Goal: Information Seeking & Learning: Learn about a topic

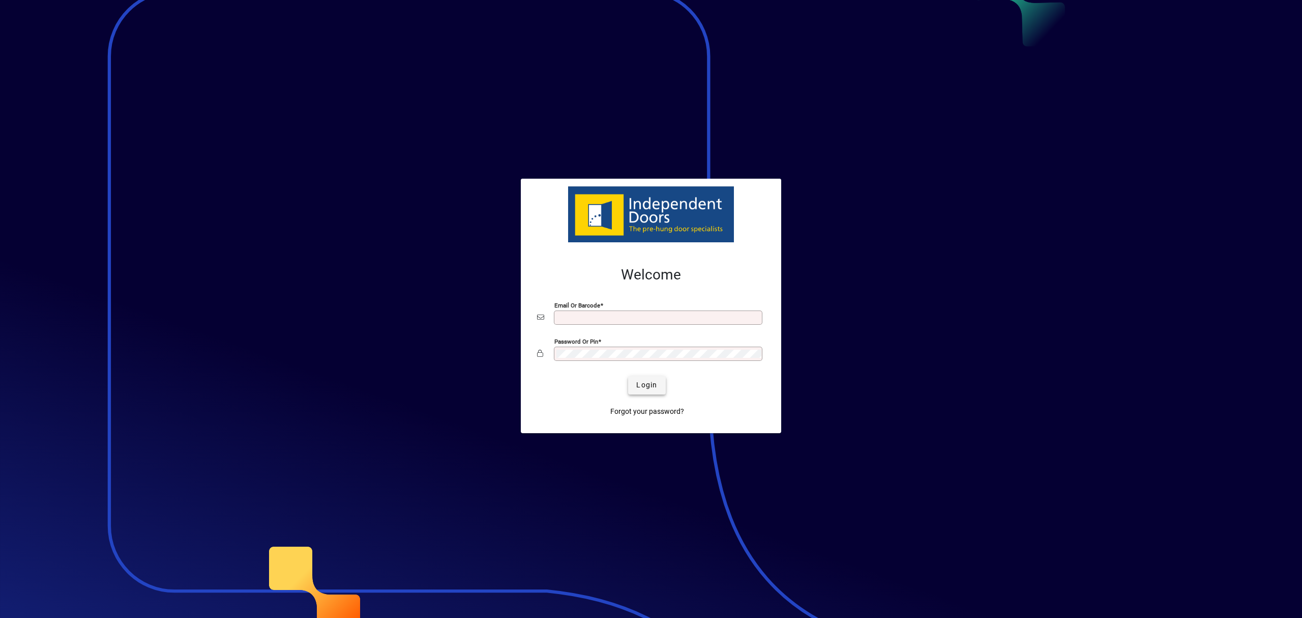
type input "**********"
click at [637, 379] on span "Login" at bounding box center [646, 384] width 21 height 11
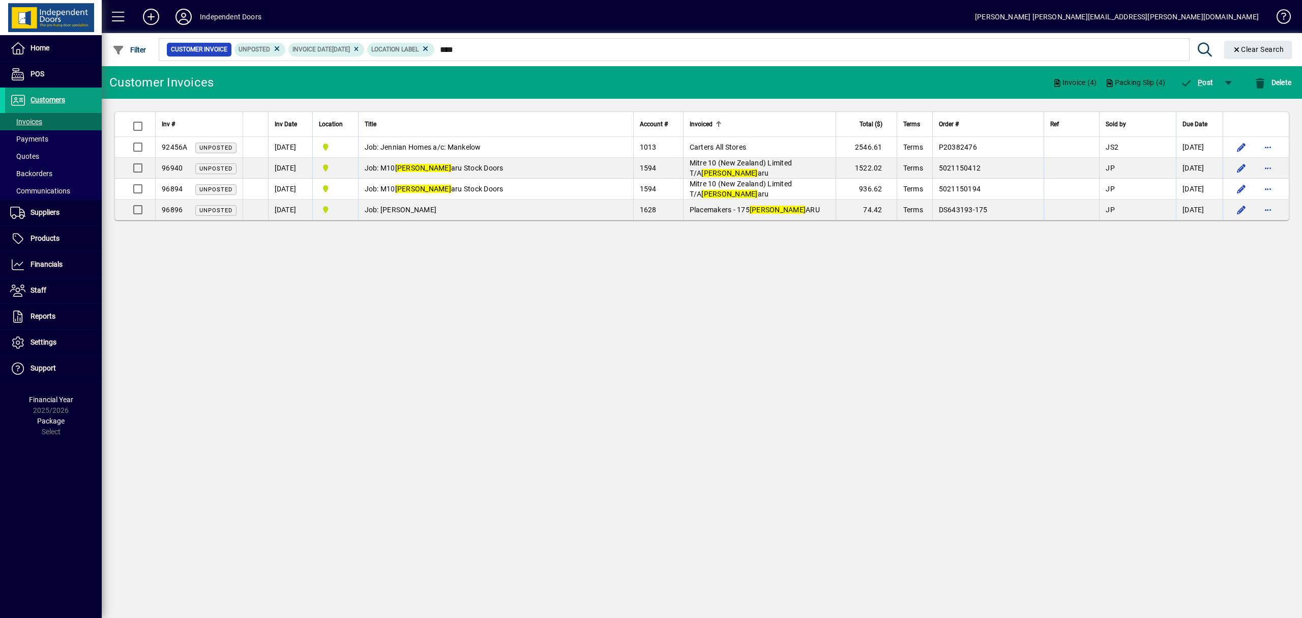
click at [731, 127] on div "Invoiced" at bounding box center [760, 124] width 140 height 11
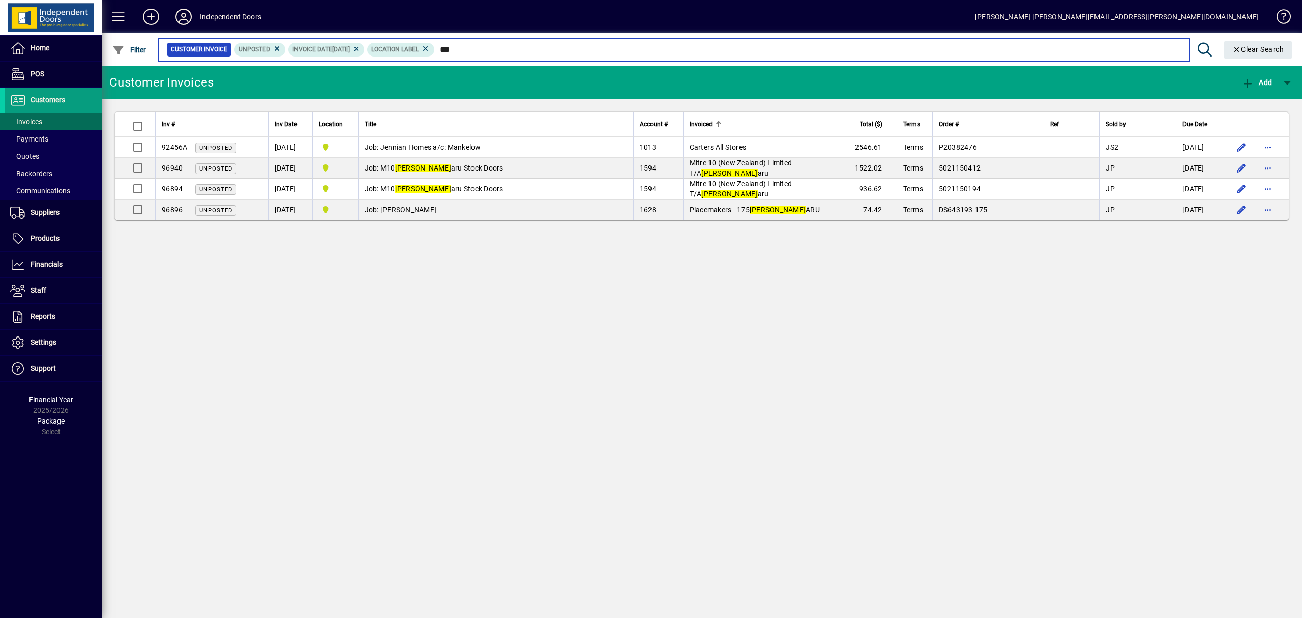
type input "*"
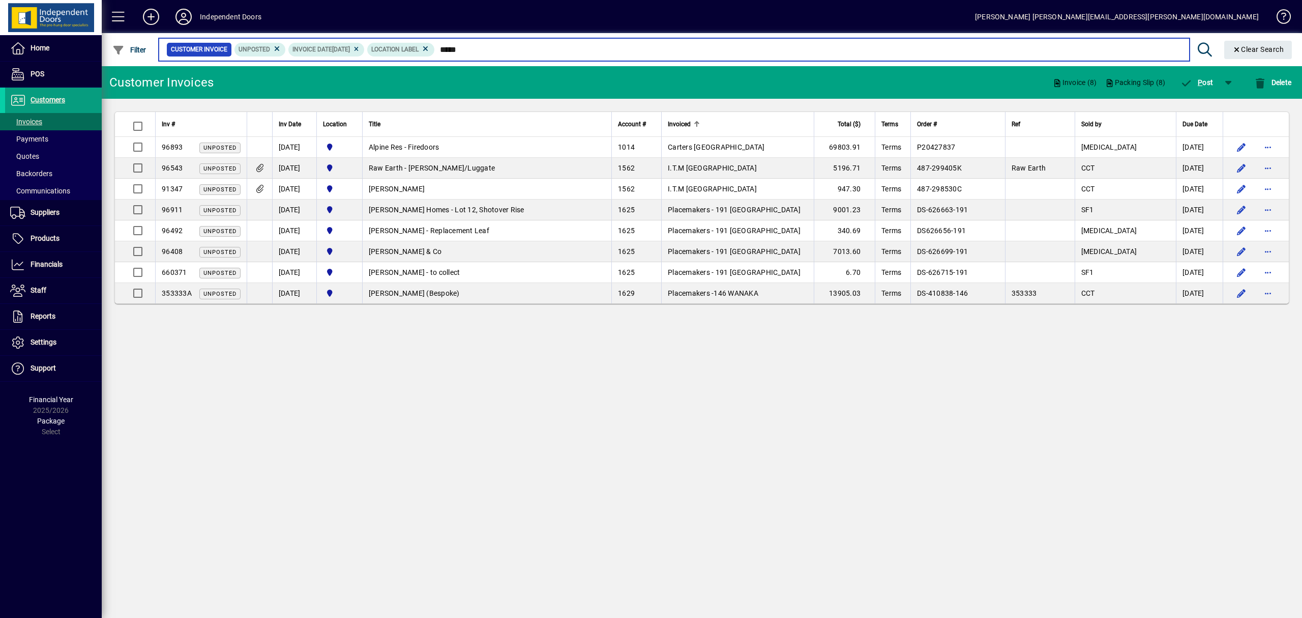
click at [503, 46] on input "****" at bounding box center [808, 49] width 747 height 14
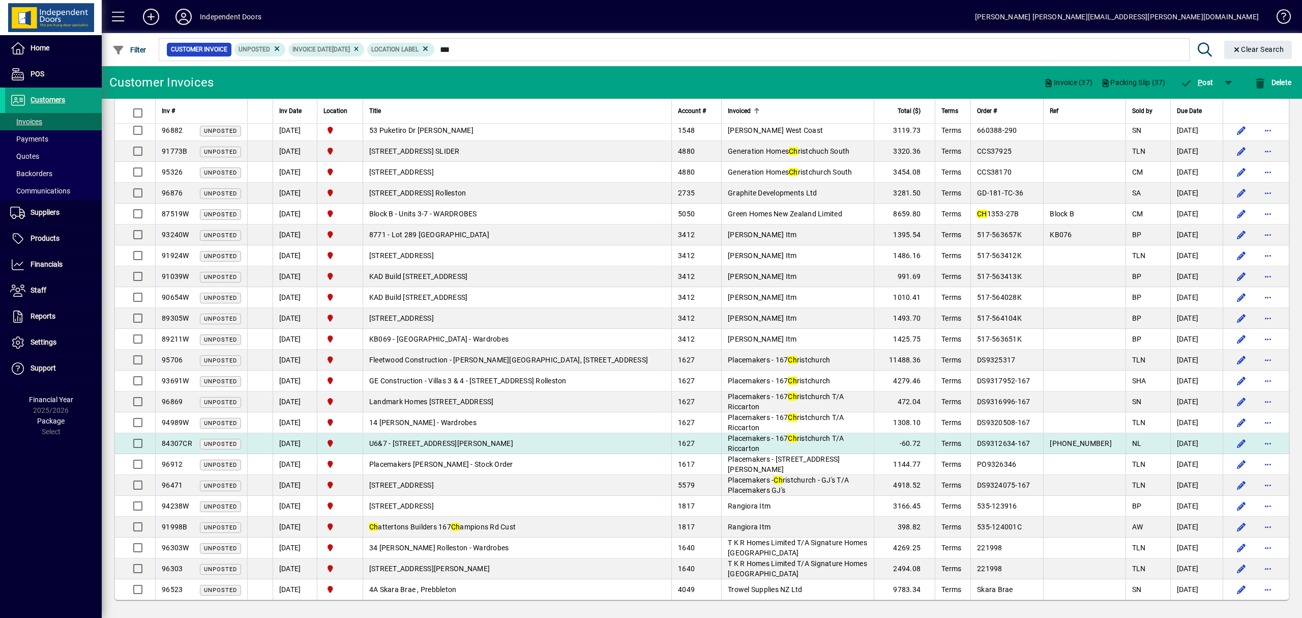
scroll to position [314, 0]
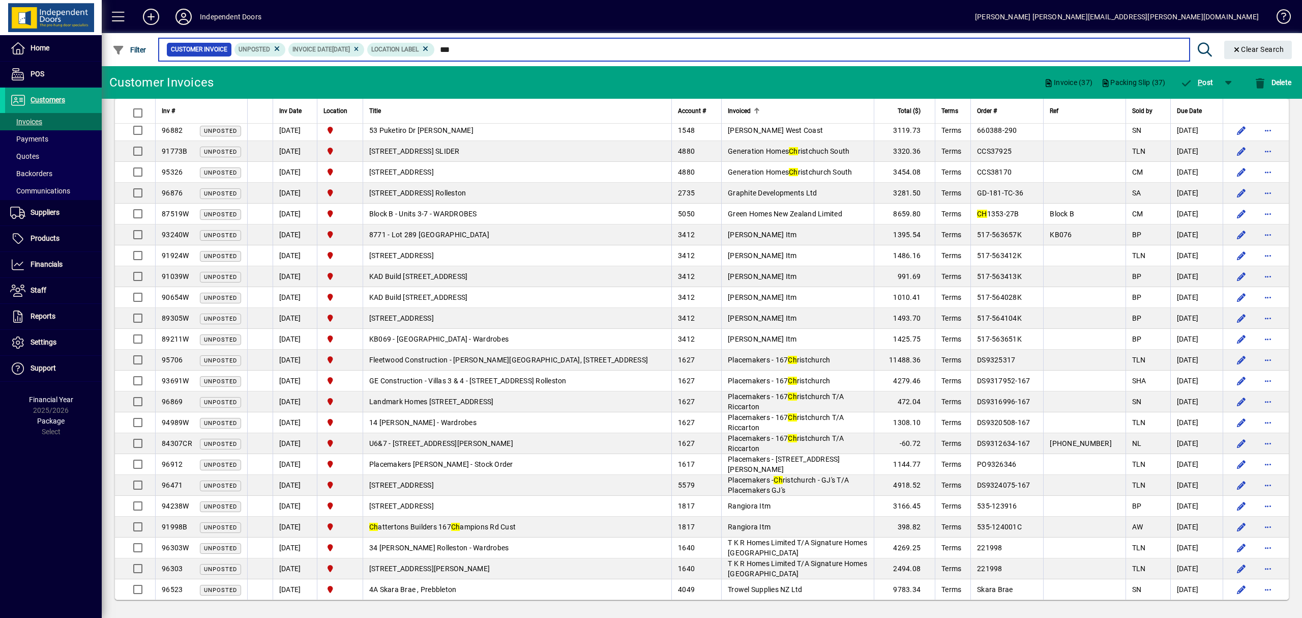
click at [510, 46] on input "**" at bounding box center [808, 49] width 747 height 14
type input "*"
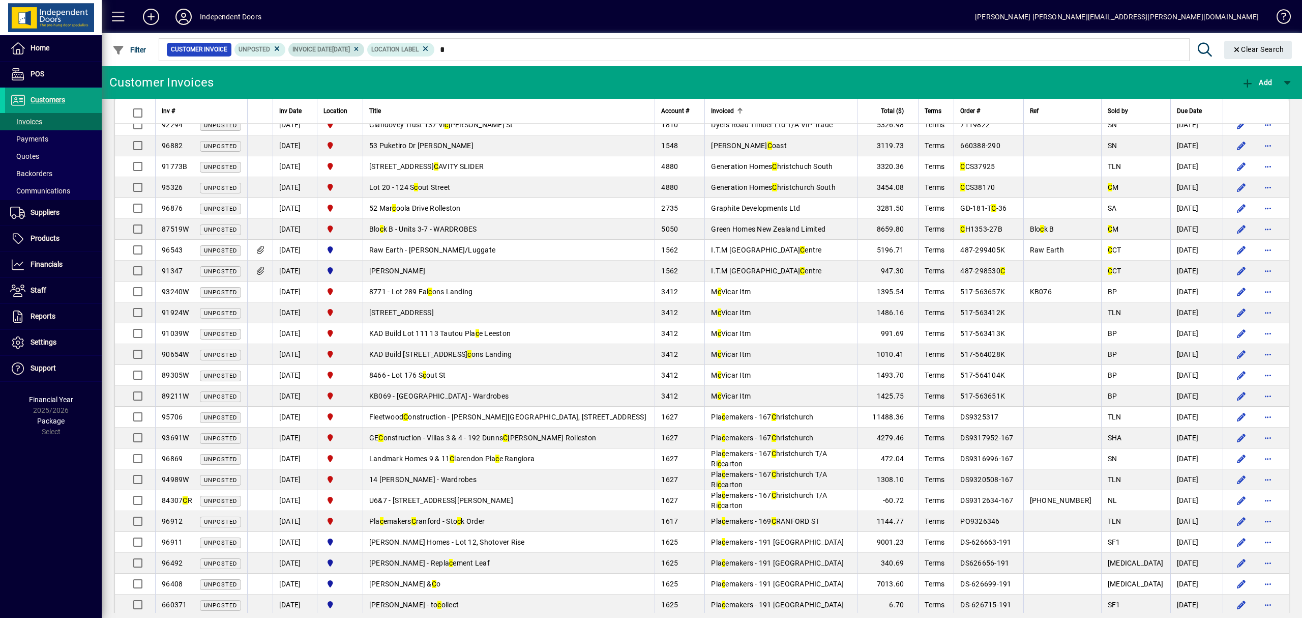
click at [360, 49] on icon at bounding box center [357, 49] width 8 height 6
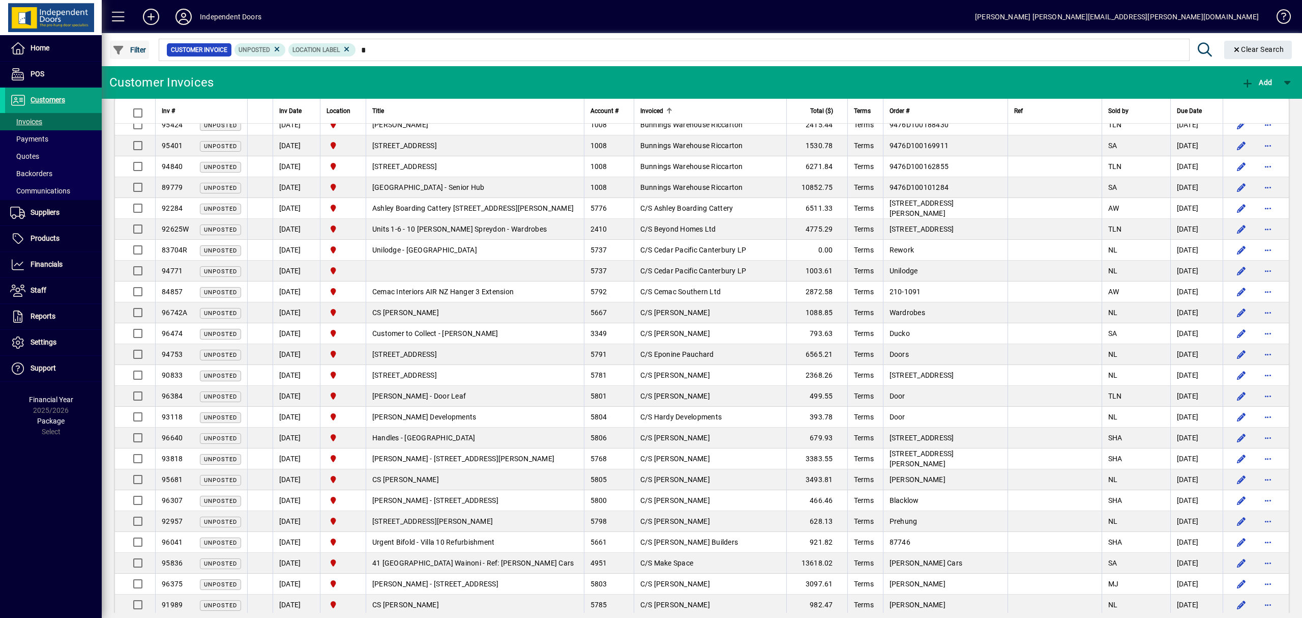
click at [137, 51] on span "Filter" at bounding box center [129, 50] width 34 height 8
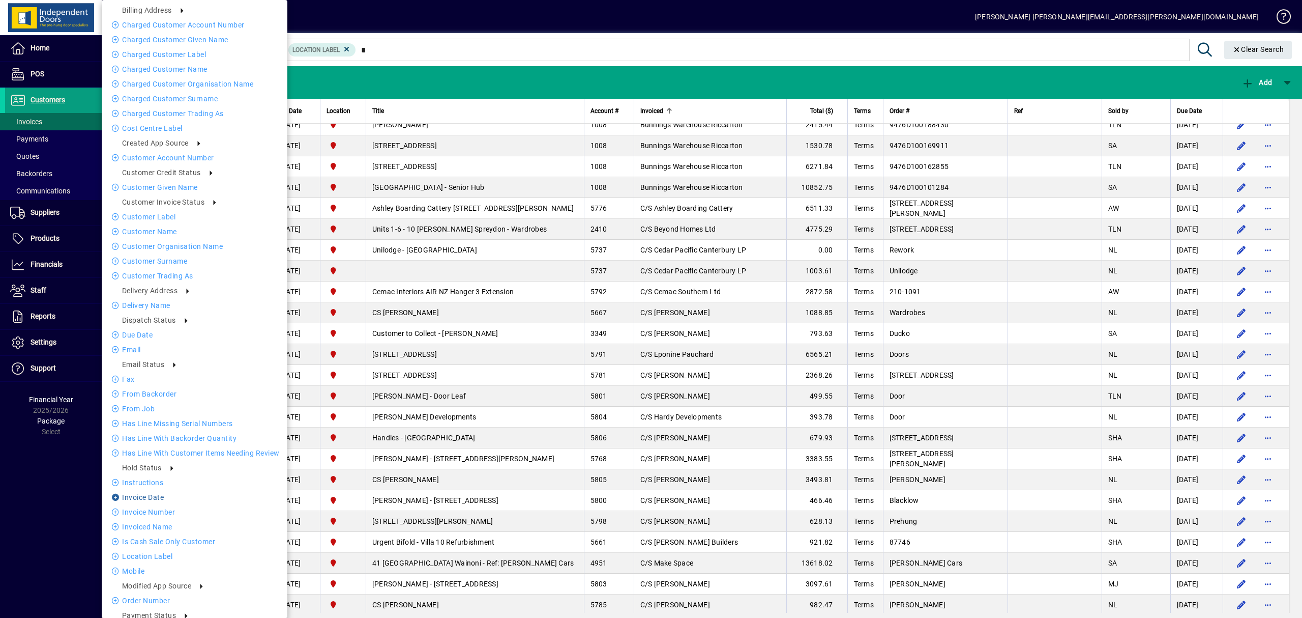
click at [145, 495] on li "Invoice date" at bounding box center [195, 497] width 186 height 12
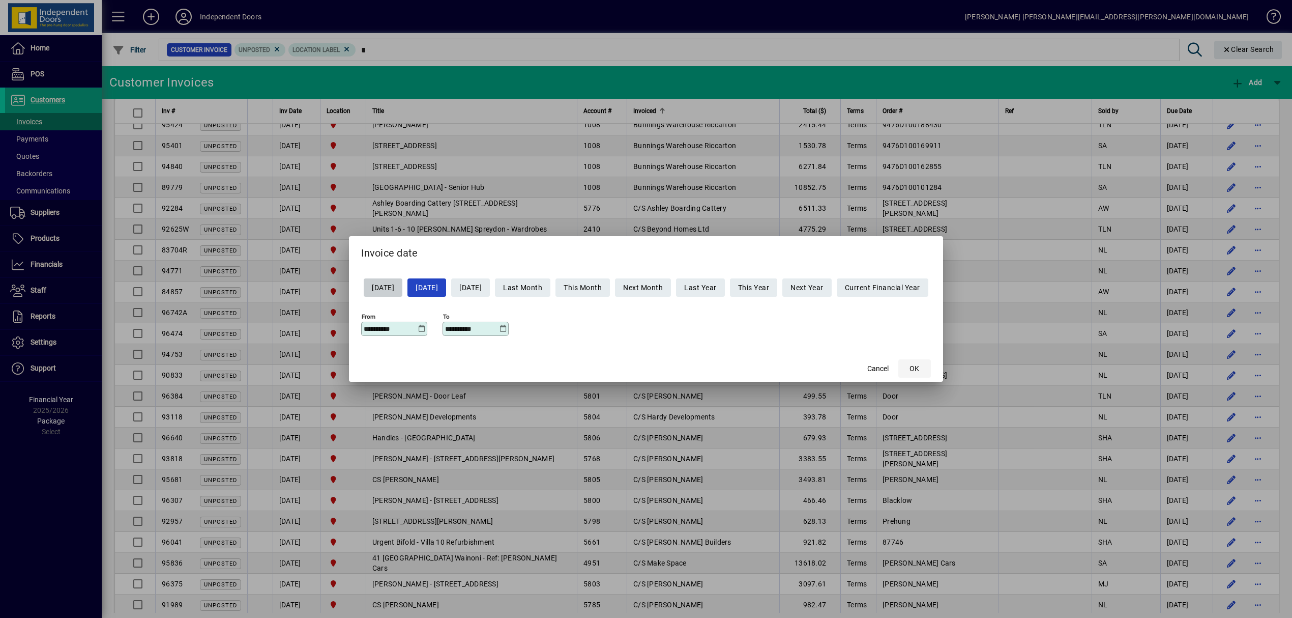
click at [919, 367] on span "OK" at bounding box center [915, 368] width 10 height 11
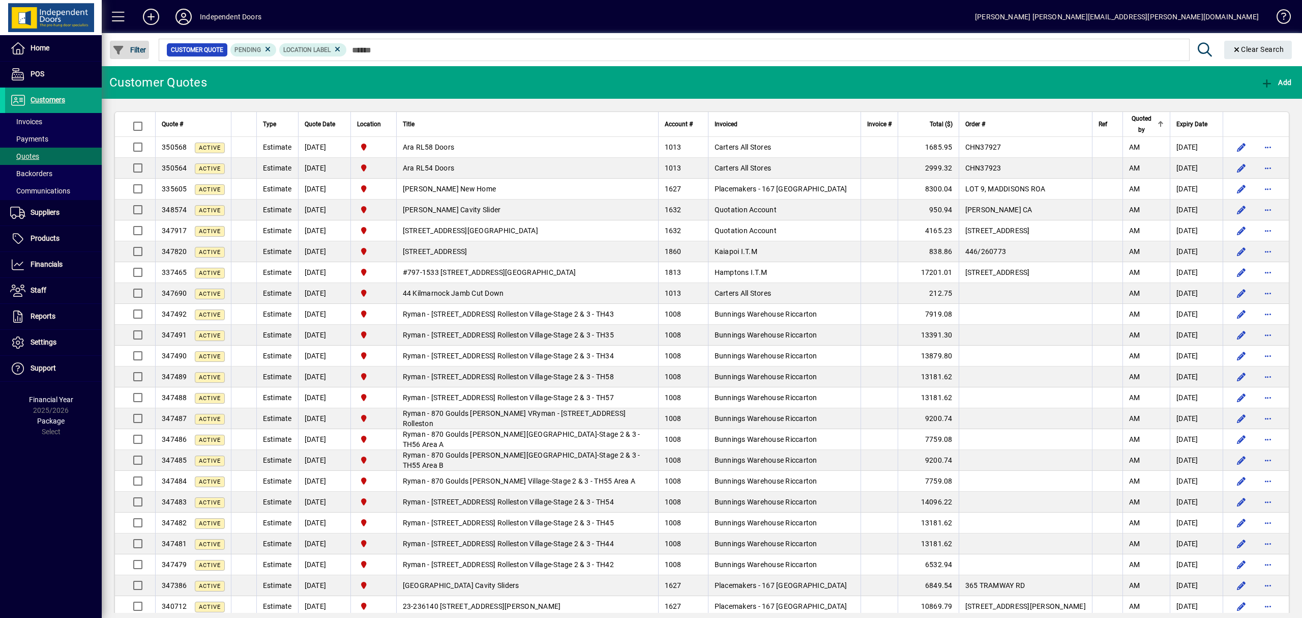
click at [135, 50] on span "Filter" at bounding box center [129, 50] width 34 height 8
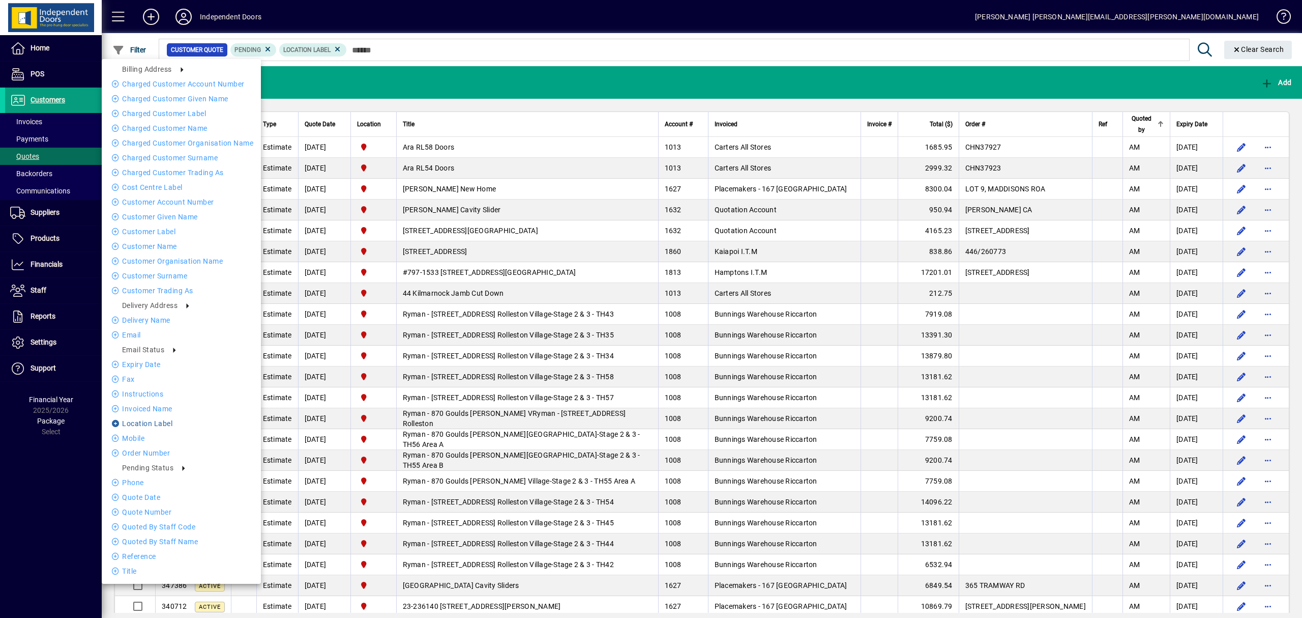
click at [142, 424] on li "Location Label" at bounding box center [181, 423] width 159 height 12
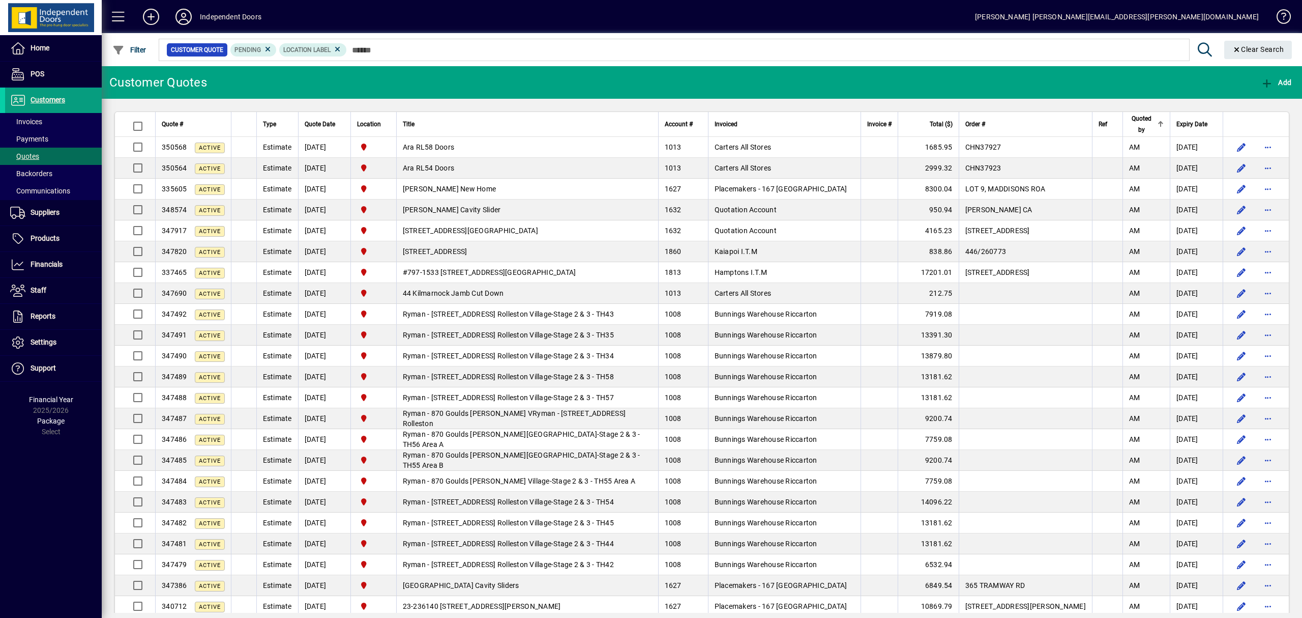
click at [149, 51] on div "Filter" at bounding box center [129, 50] width 55 height 18
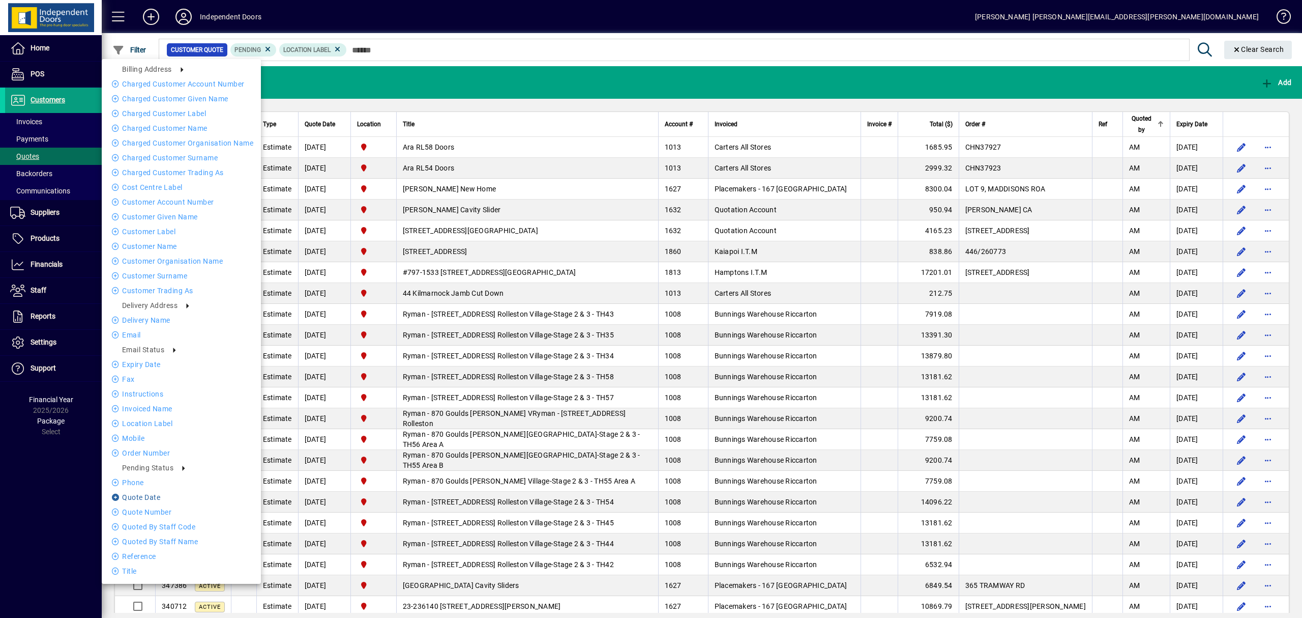
click at [150, 495] on li "Quote date" at bounding box center [181, 497] width 159 height 12
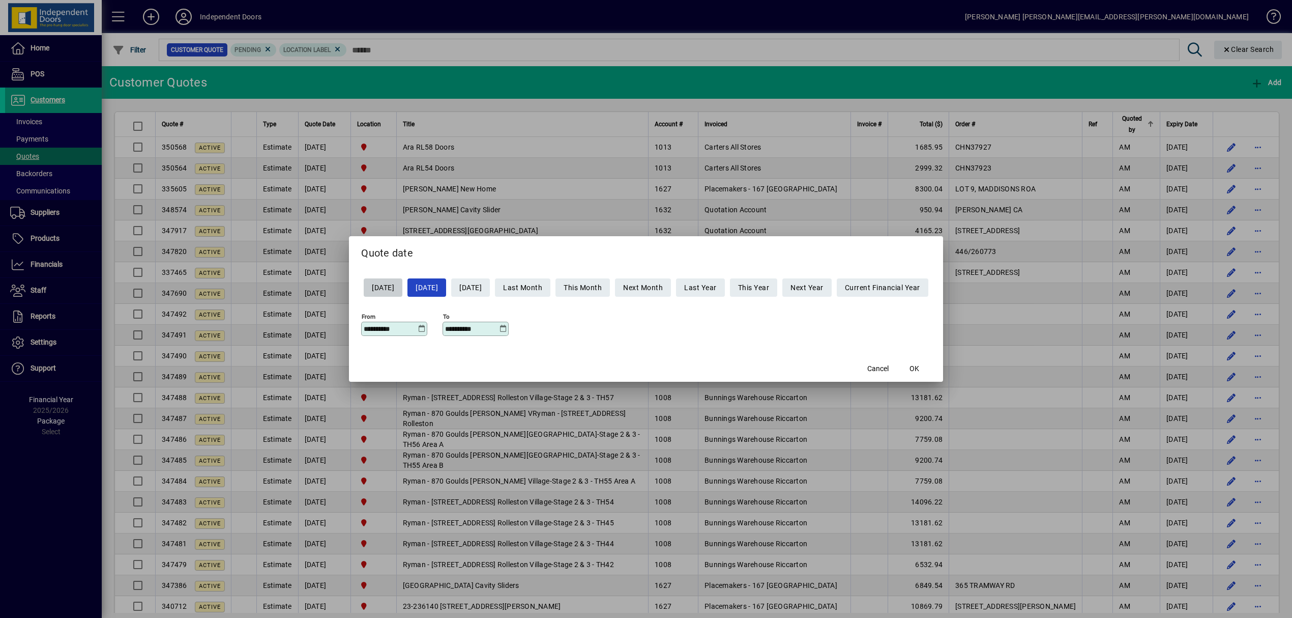
click at [378, 285] on span "Yesterday" at bounding box center [383, 287] width 22 height 17
type input "**********"
click at [919, 365] on span "OK" at bounding box center [915, 368] width 10 height 11
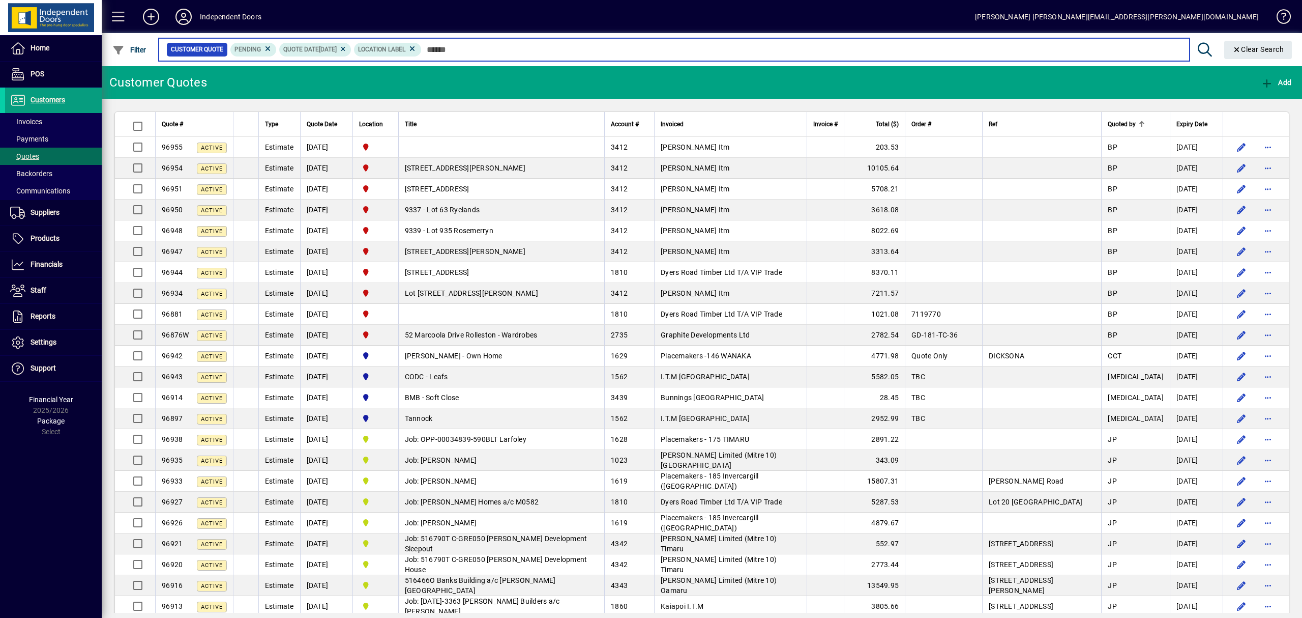
click at [658, 50] on input "text" at bounding box center [802, 49] width 760 height 14
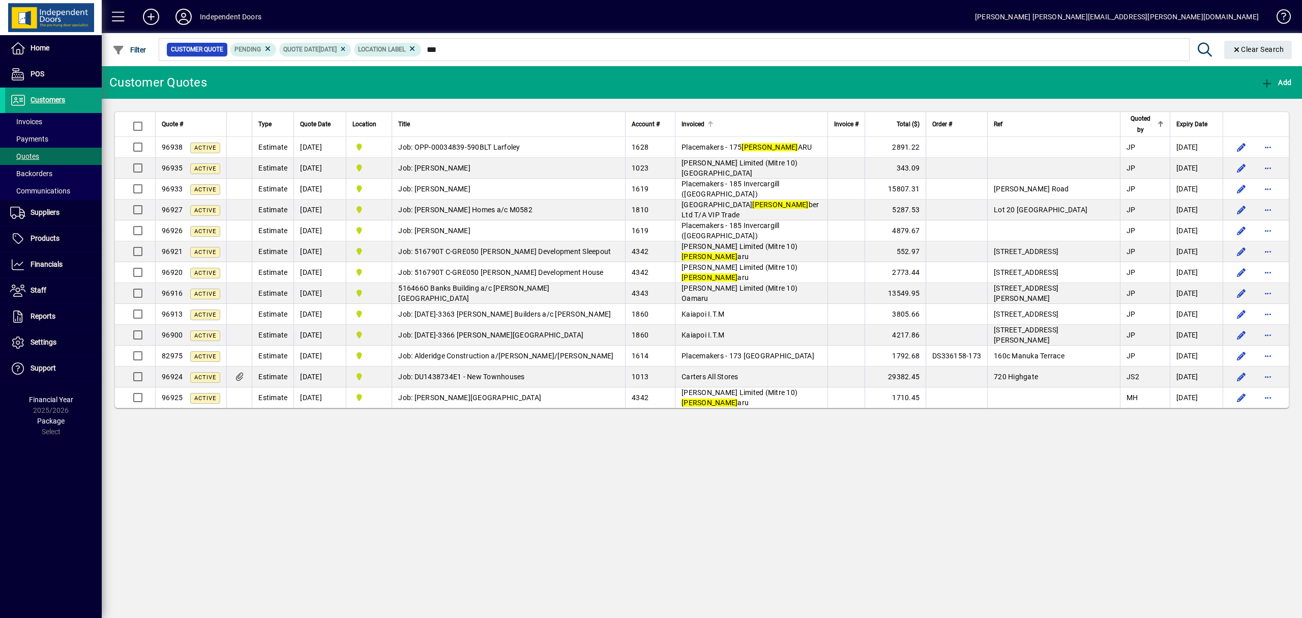
click at [765, 121] on div "Invoiced" at bounding box center [752, 124] width 140 height 11
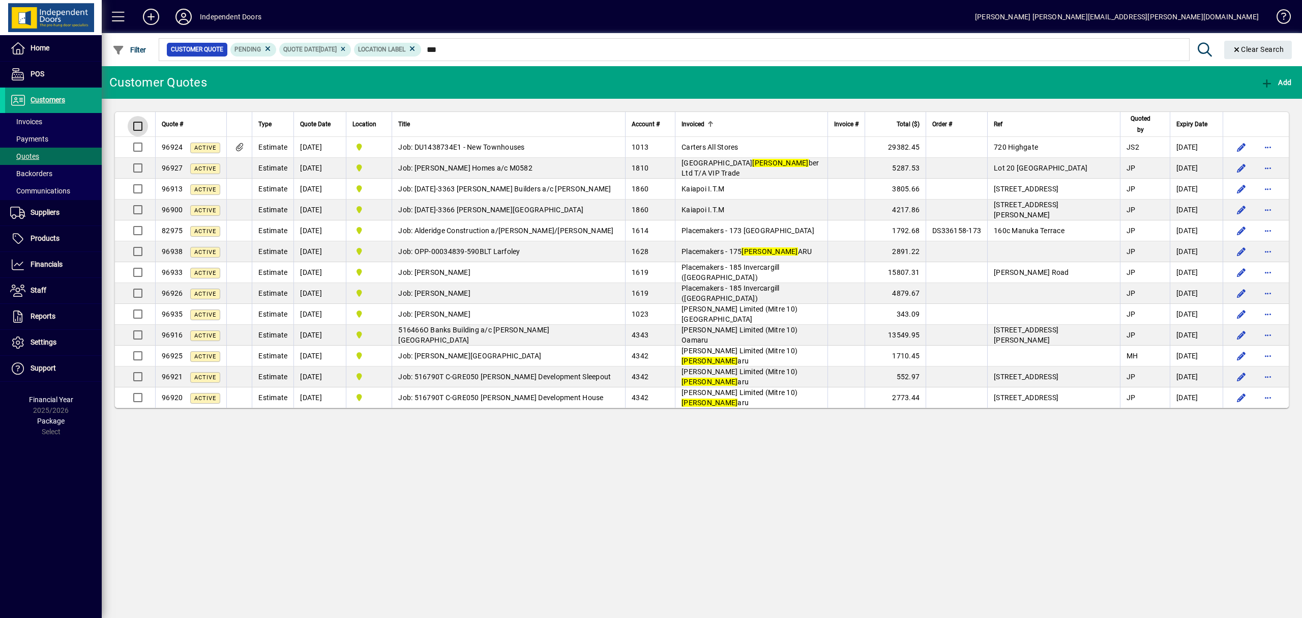
click at [125, 116] on div at bounding box center [136, 126] width 24 height 24
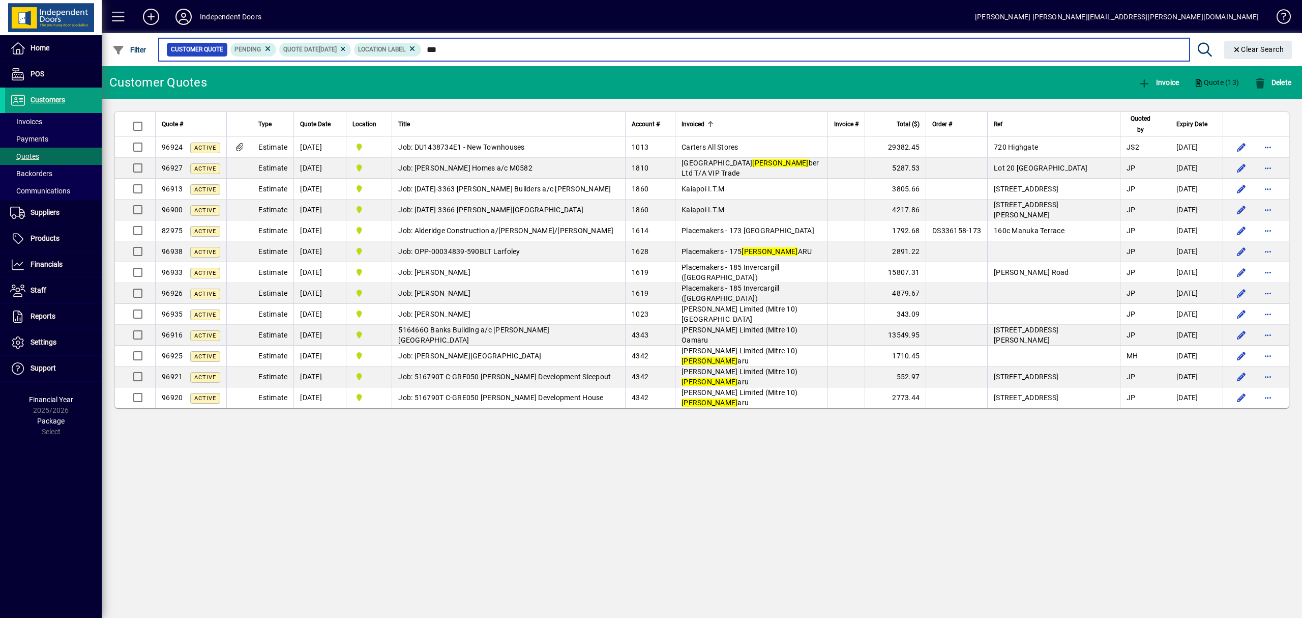
click at [481, 49] on input "***" at bounding box center [802, 49] width 760 height 14
type input "*"
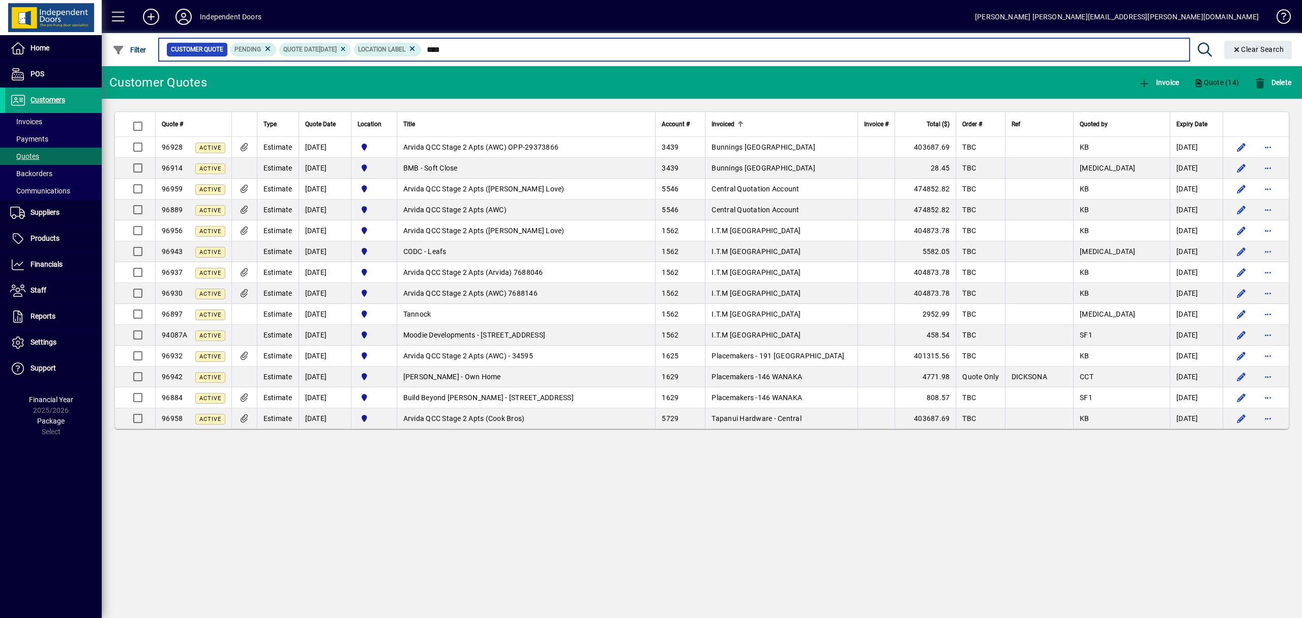
click at [476, 46] on input "****" at bounding box center [802, 49] width 760 height 14
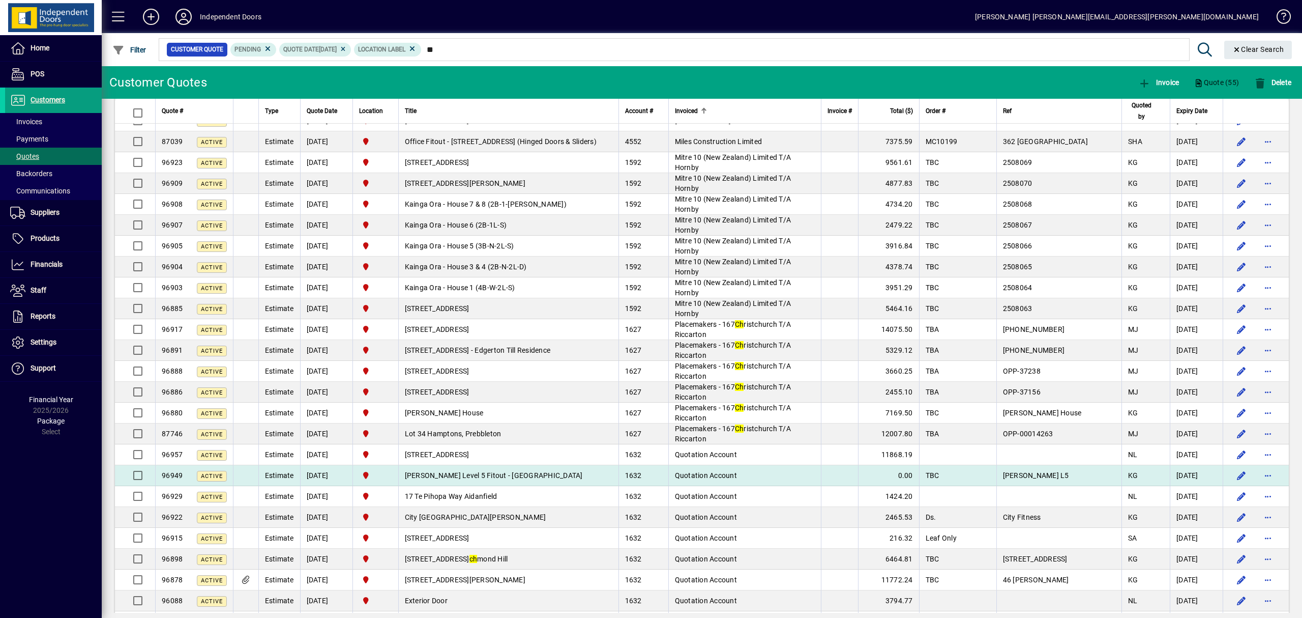
scroll to position [693, 0]
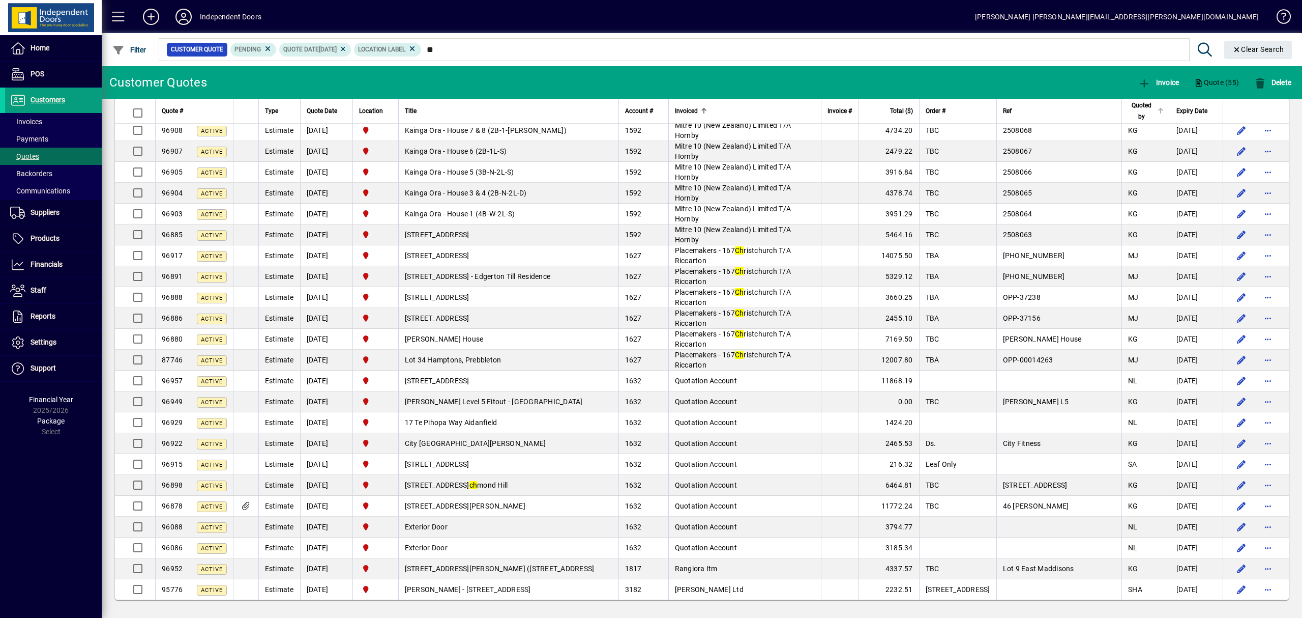
click at [1135, 109] on span "Quoted by" at bounding box center [1141, 111] width 26 height 22
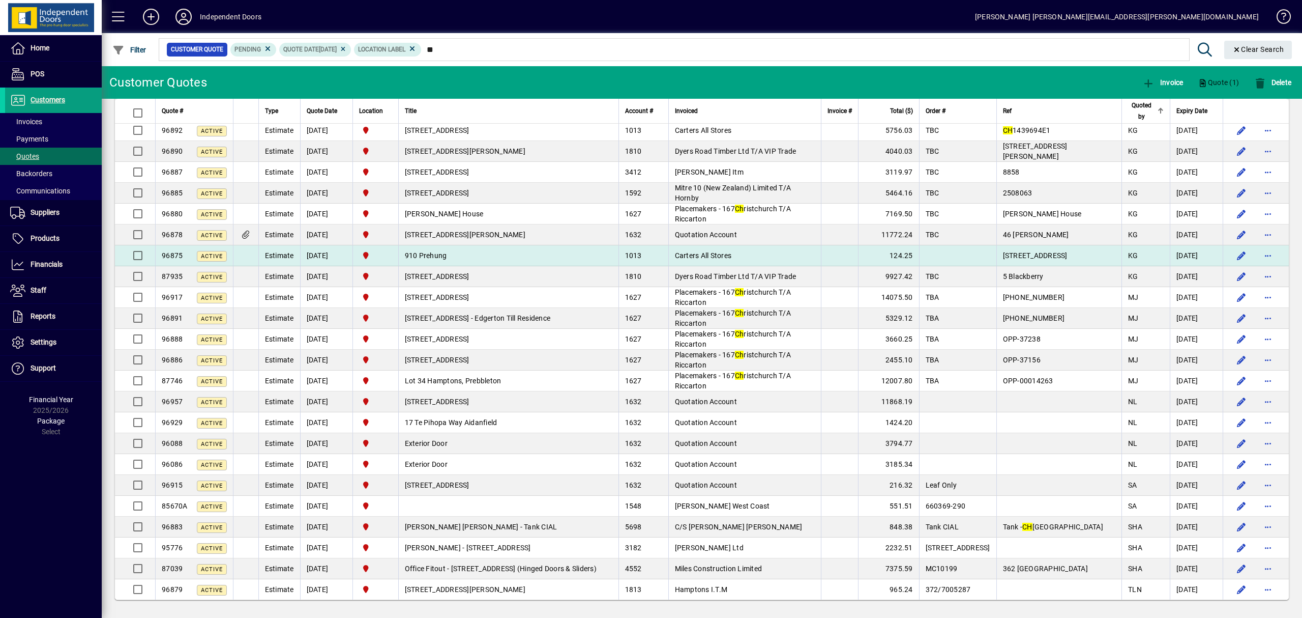
scroll to position [693, 0]
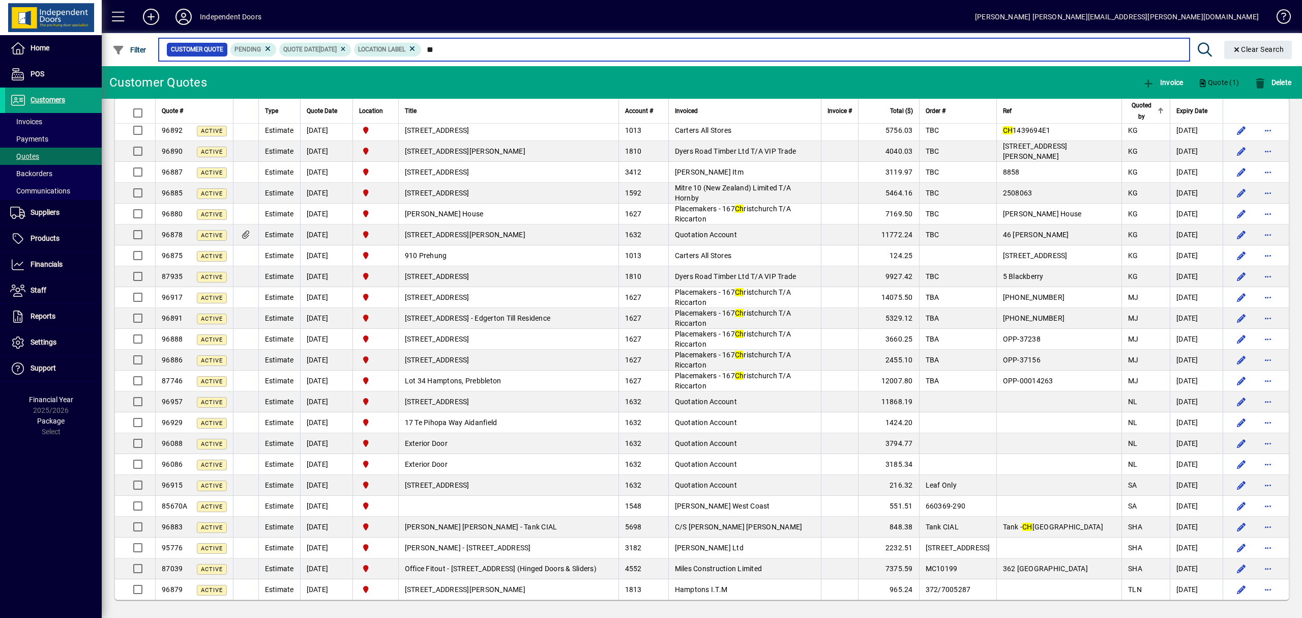
click at [466, 51] on input "**" at bounding box center [802, 49] width 760 height 14
type input "*"
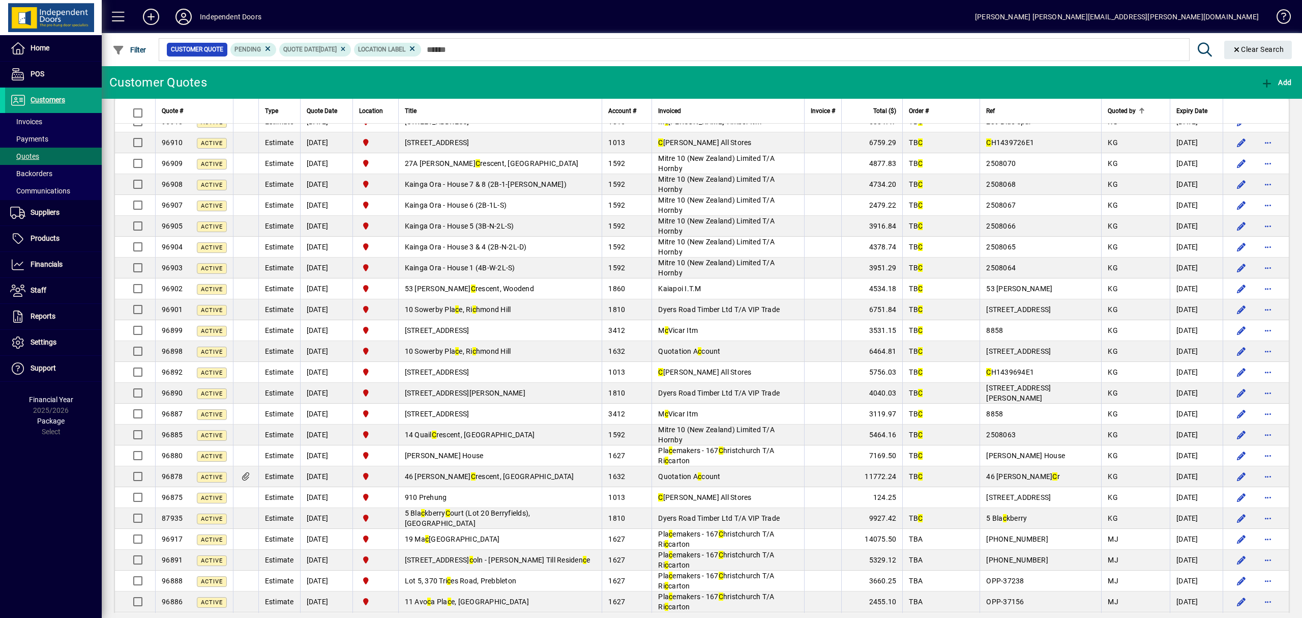
click at [347, 49] on icon at bounding box center [343, 49] width 8 height 6
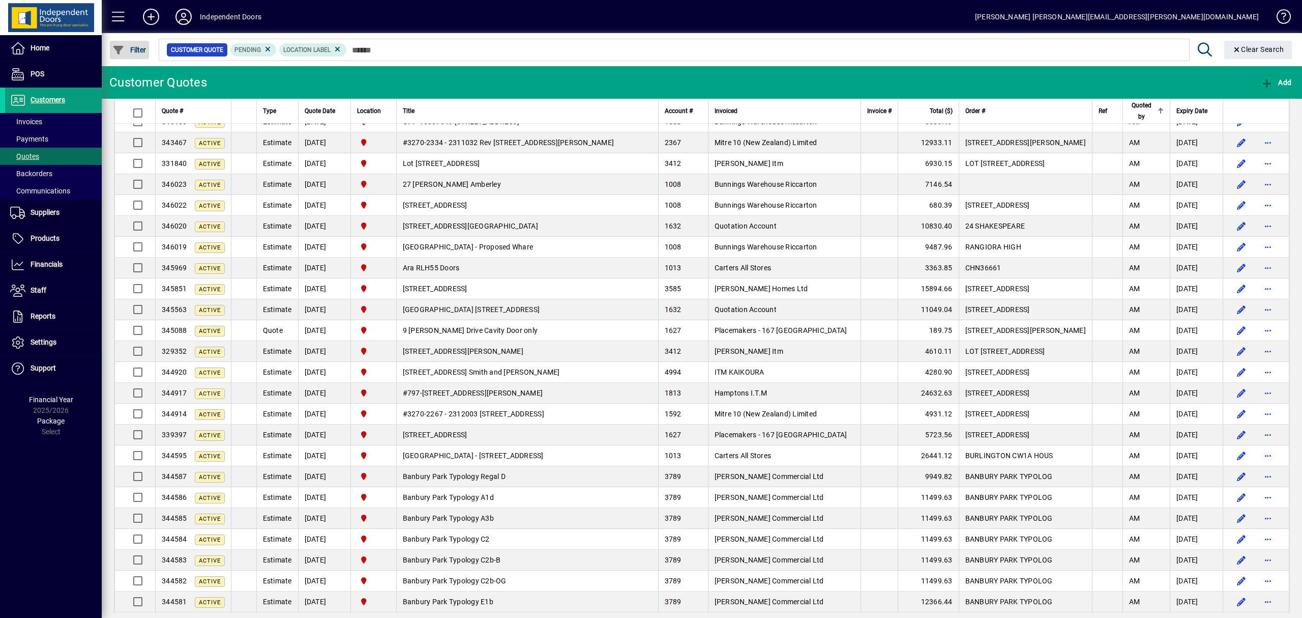
click at [135, 46] on span "Filter" at bounding box center [129, 50] width 34 height 8
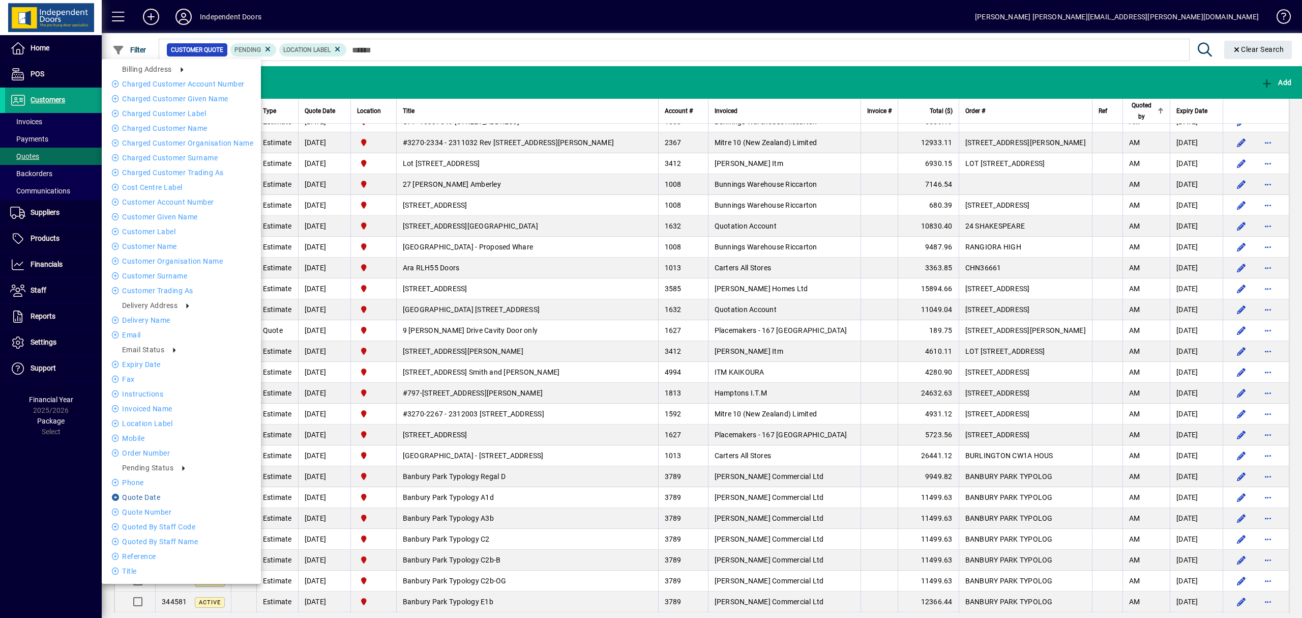
click at [145, 495] on li "Quote date" at bounding box center [181, 497] width 159 height 12
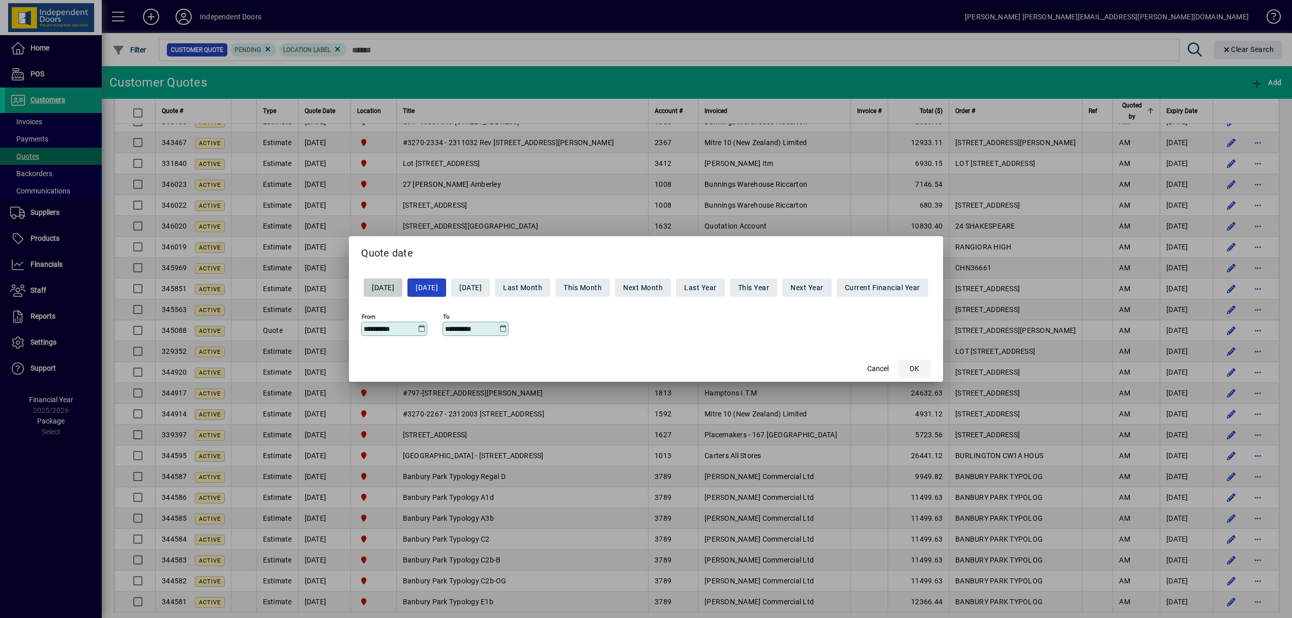
click at [919, 367] on span "OK" at bounding box center [915, 368] width 10 height 11
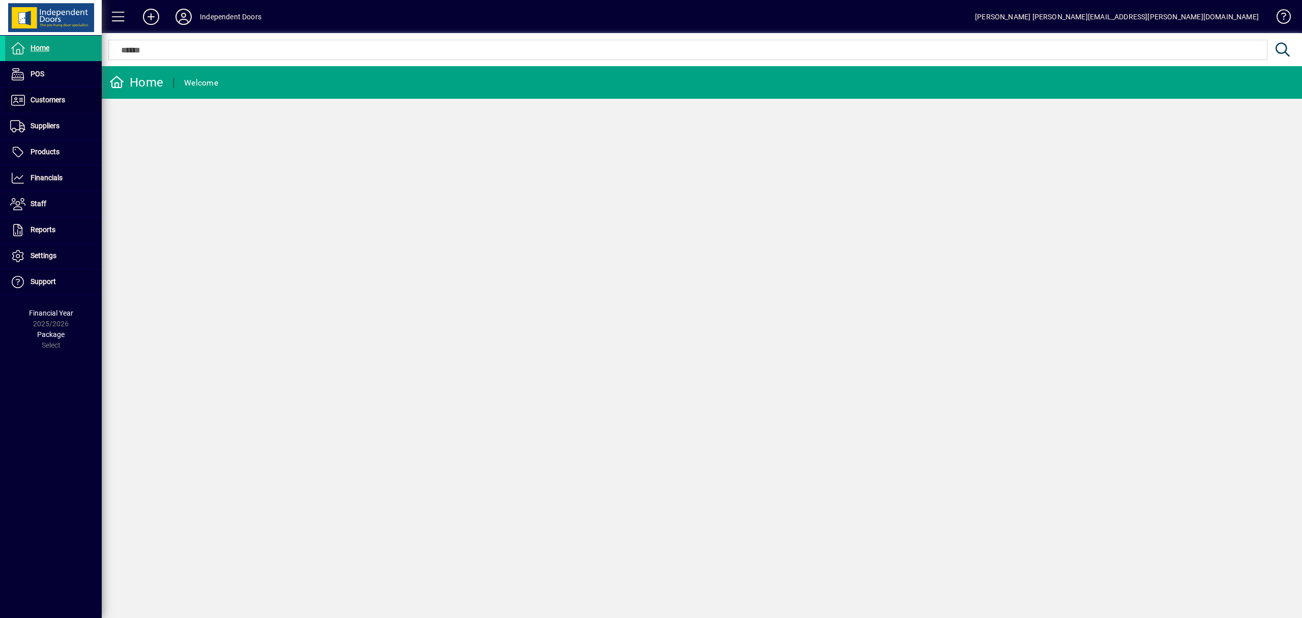
click at [46, 98] on span "Customers" at bounding box center [48, 100] width 35 height 8
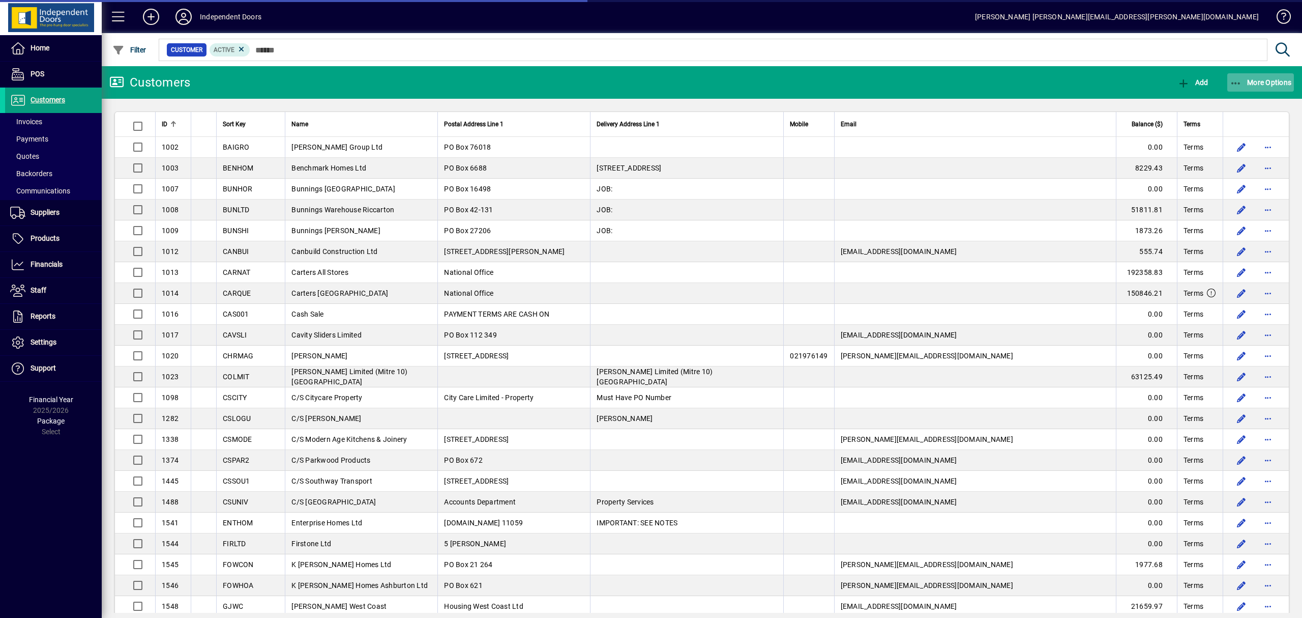
click at [1242, 78] on icon "button" at bounding box center [1236, 83] width 13 height 10
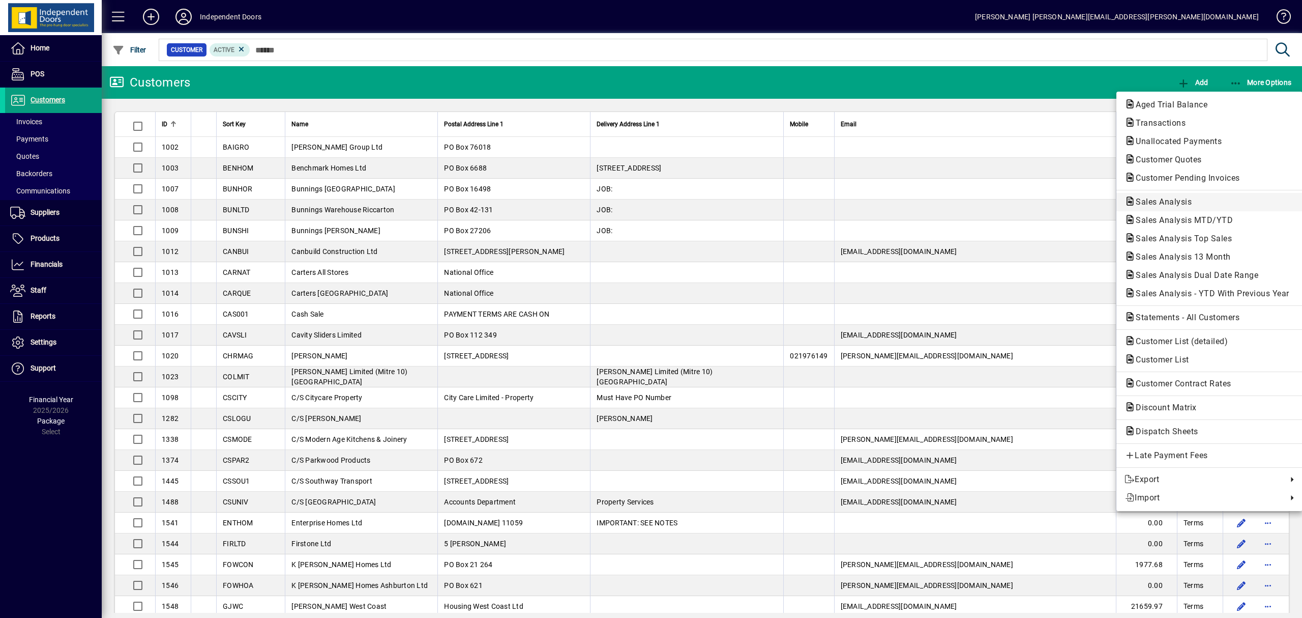
click at [1170, 202] on span "Sales Analysis" at bounding box center [1161, 202] width 72 height 10
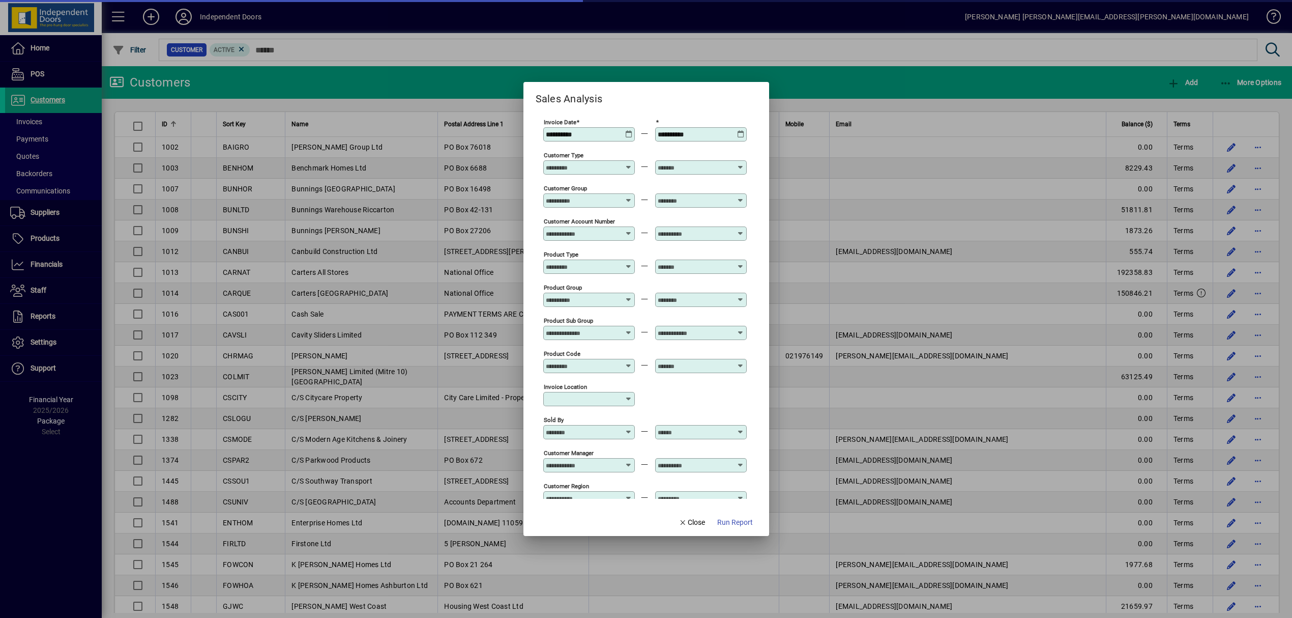
scroll to position [237, 0]
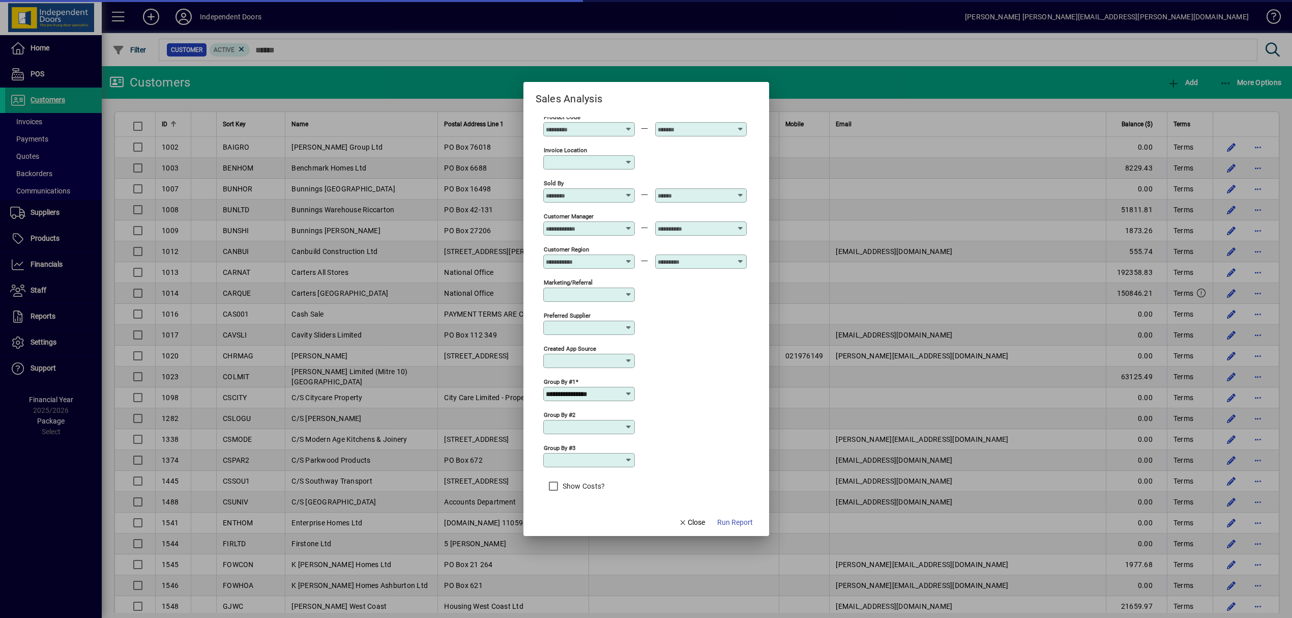
click at [625, 393] on icon at bounding box center [629, 394] width 8 height 8
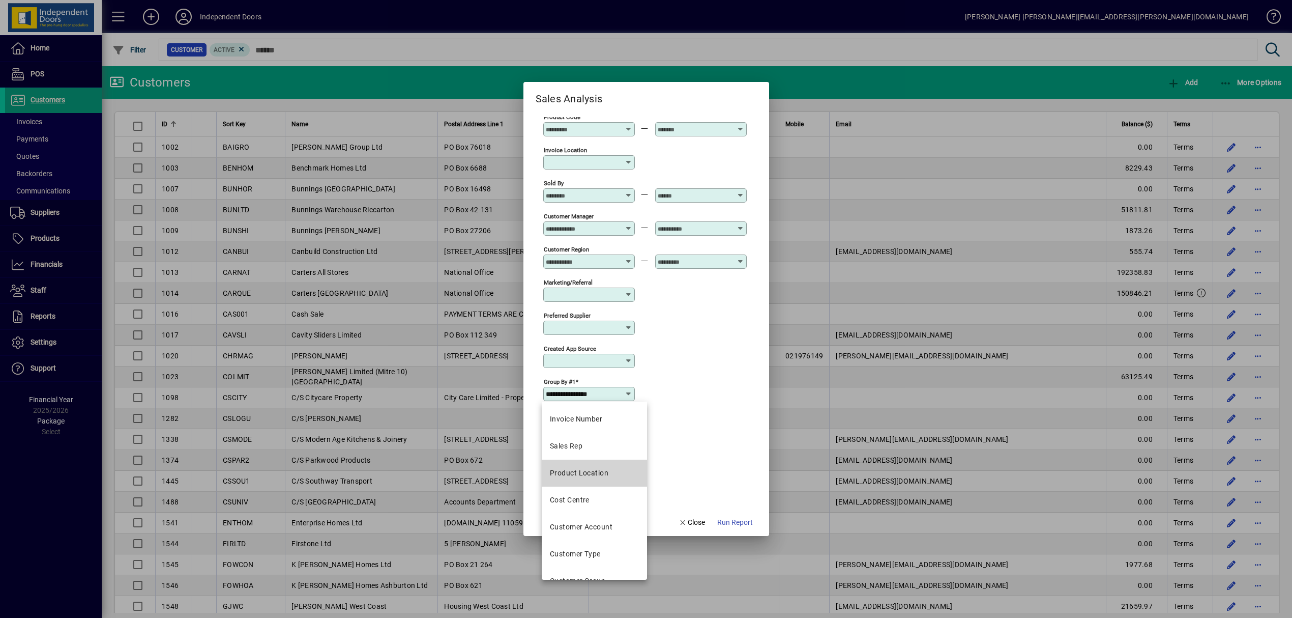
click at [600, 475] on div "Product Location" at bounding box center [579, 472] width 58 height 11
type input "**********"
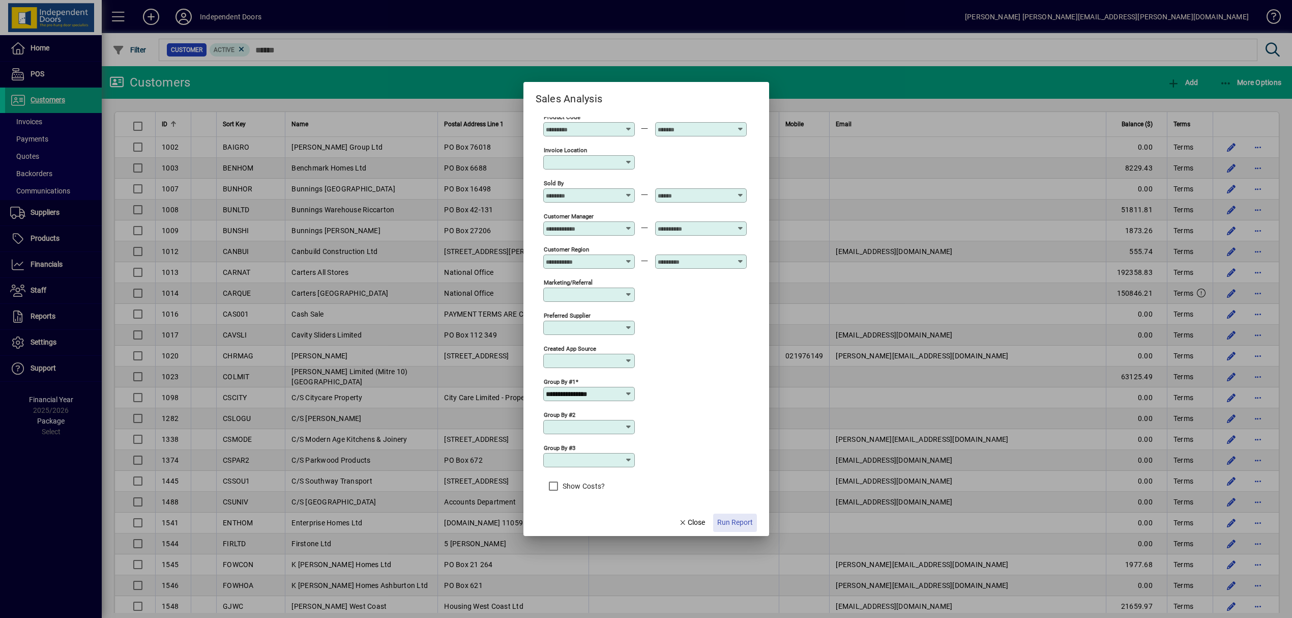
click at [733, 525] on span "Run Report" at bounding box center [735, 522] width 36 height 11
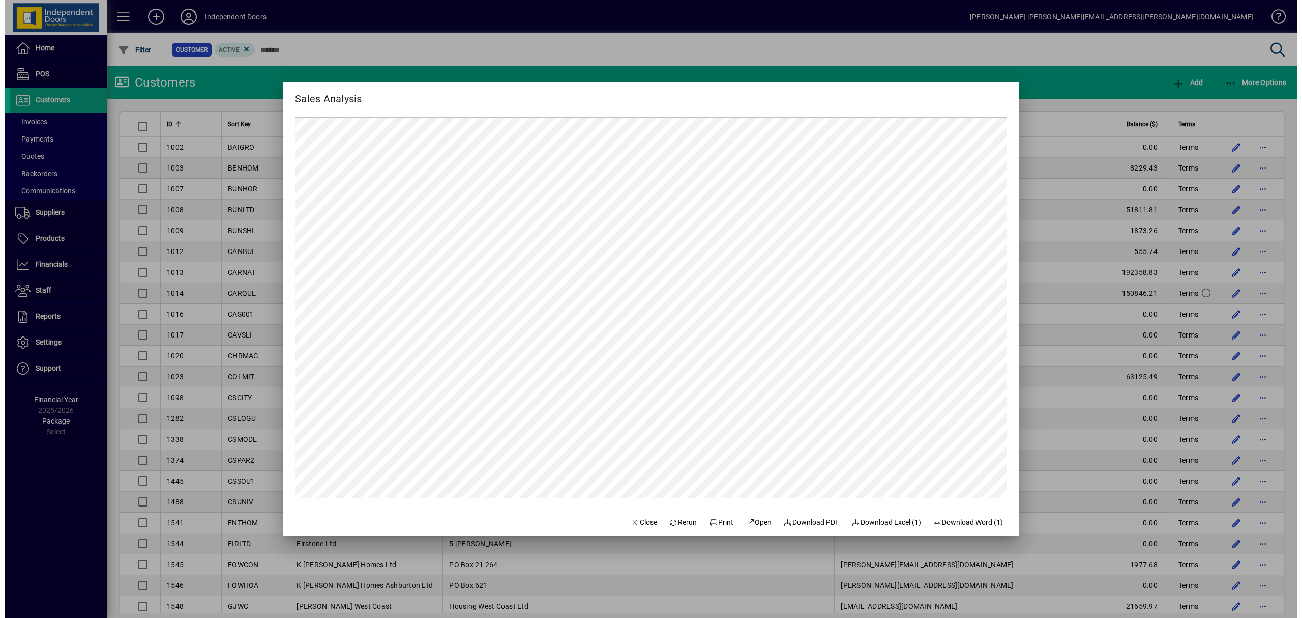
scroll to position [0, 0]
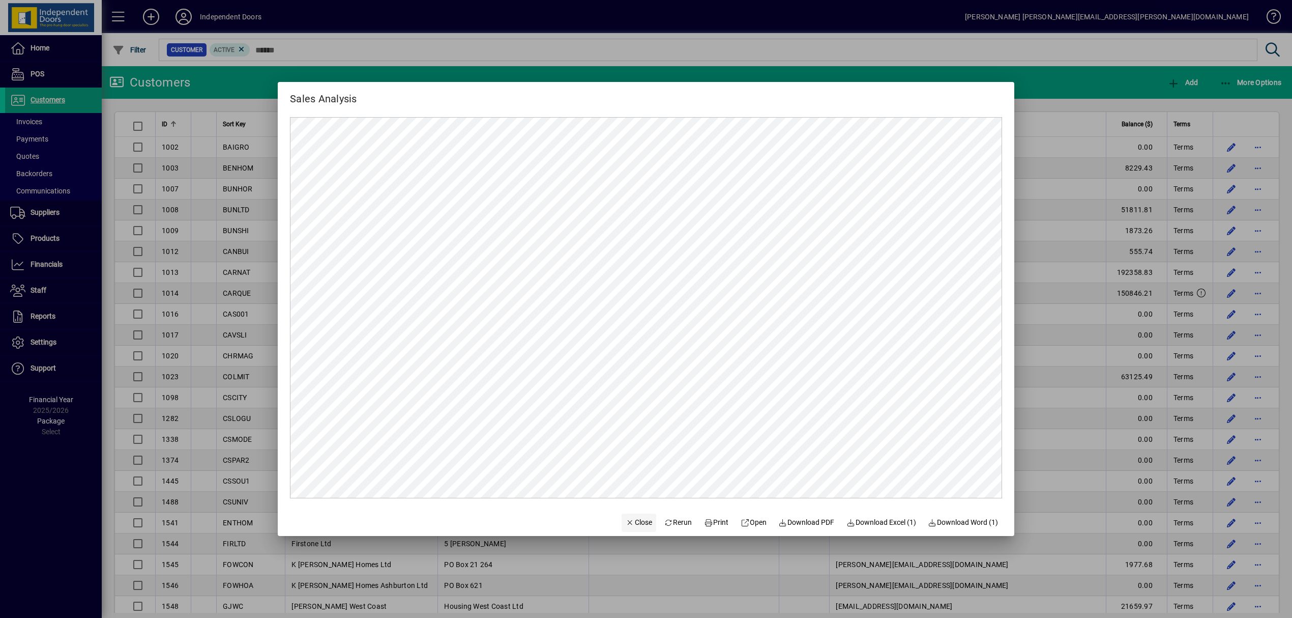
click at [626, 517] on span "Close" at bounding box center [639, 522] width 26 height 11
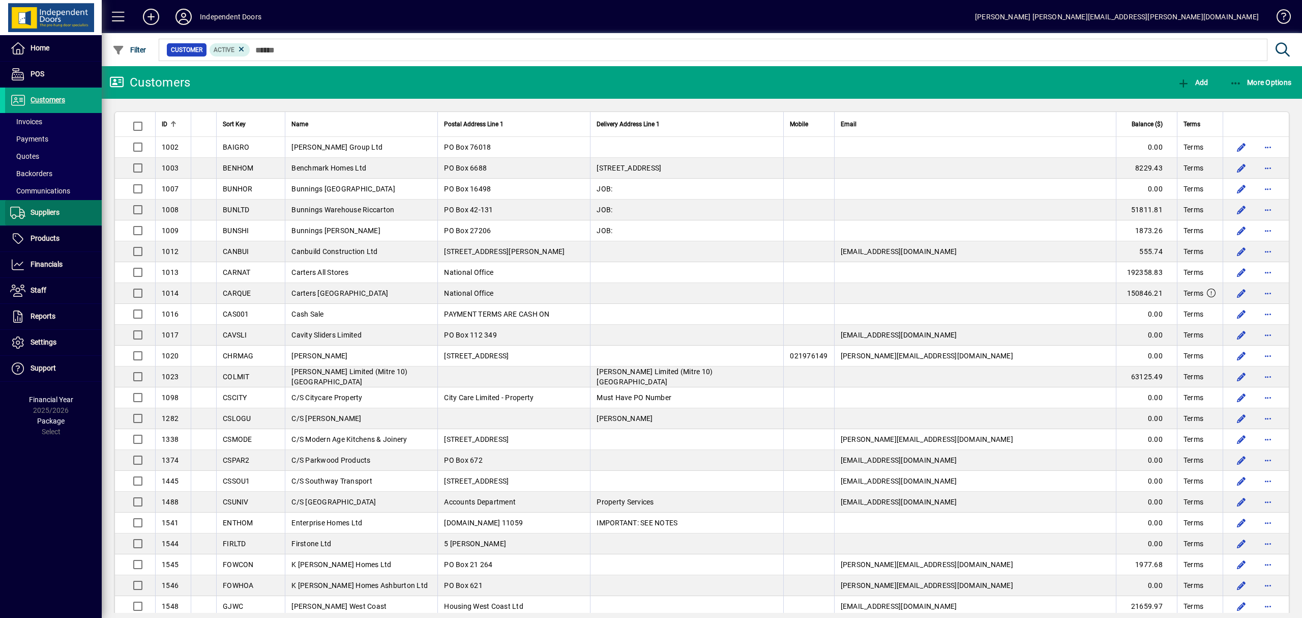
click at [49, 209] on span "Suppliers" at bounding box center [45, 212] width 29 height 8
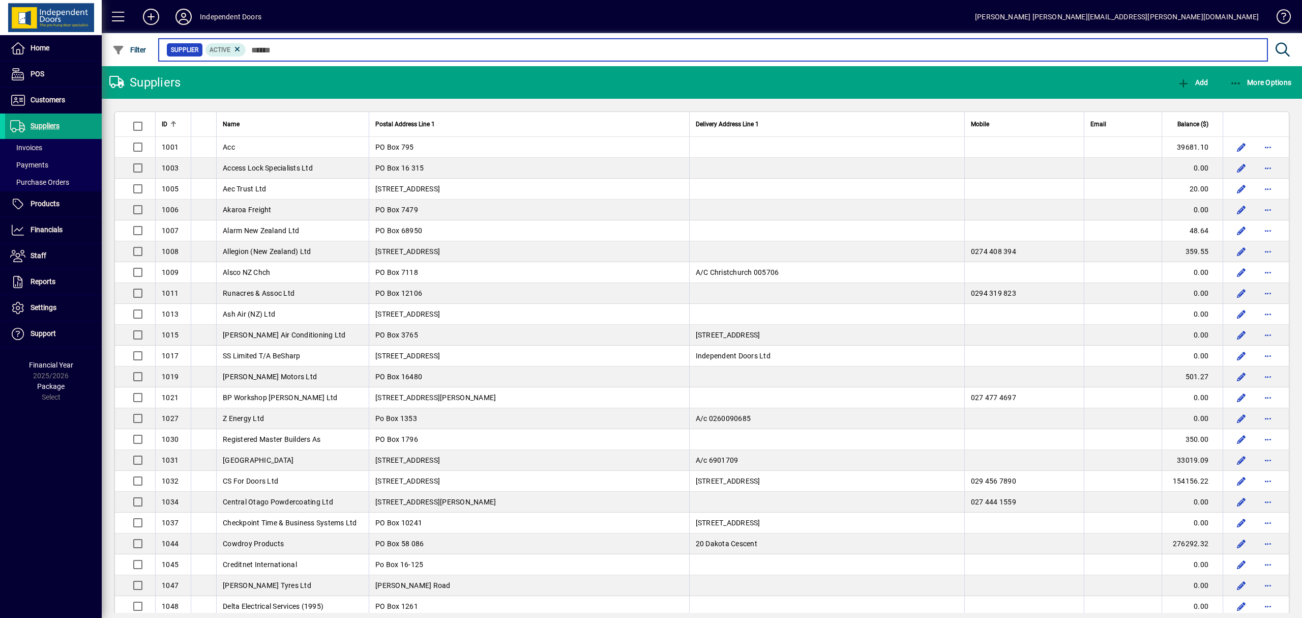
click at [330, 50] on input "text" at bounding box center [752, 50] width 1013 height 14
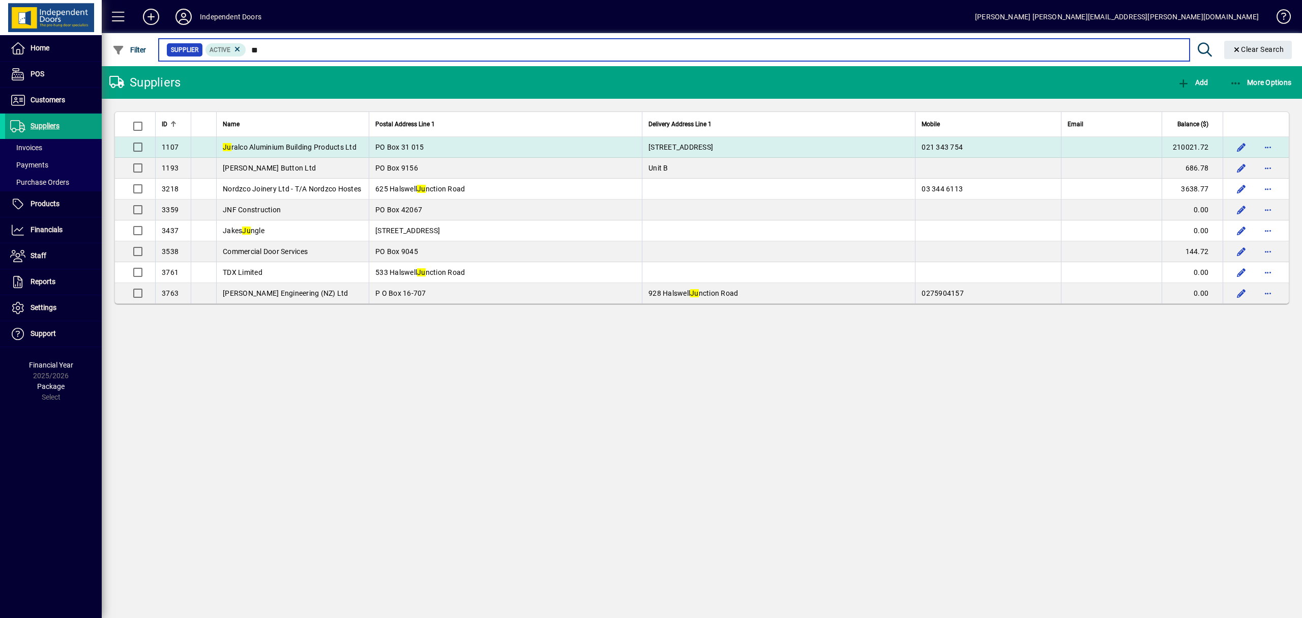
type input "**"
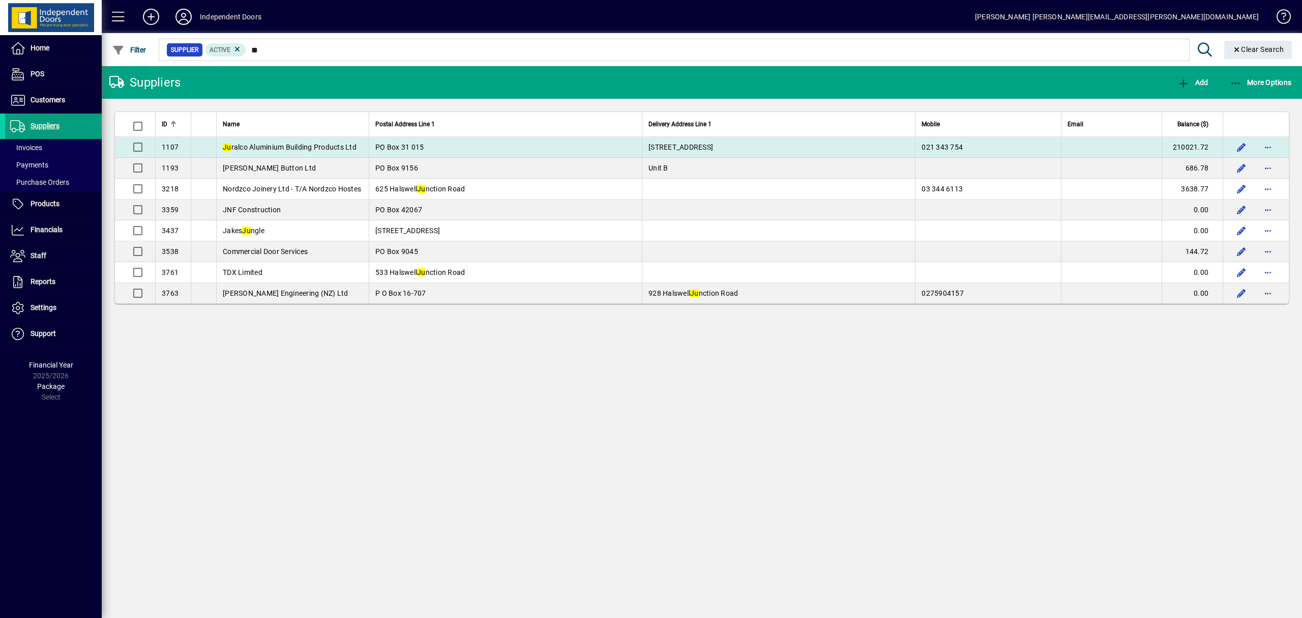
click at [300, 145] on span "Ju ralco Aluminium Building Products Ltd" at bounding box center [290, 147] width 134 height 8
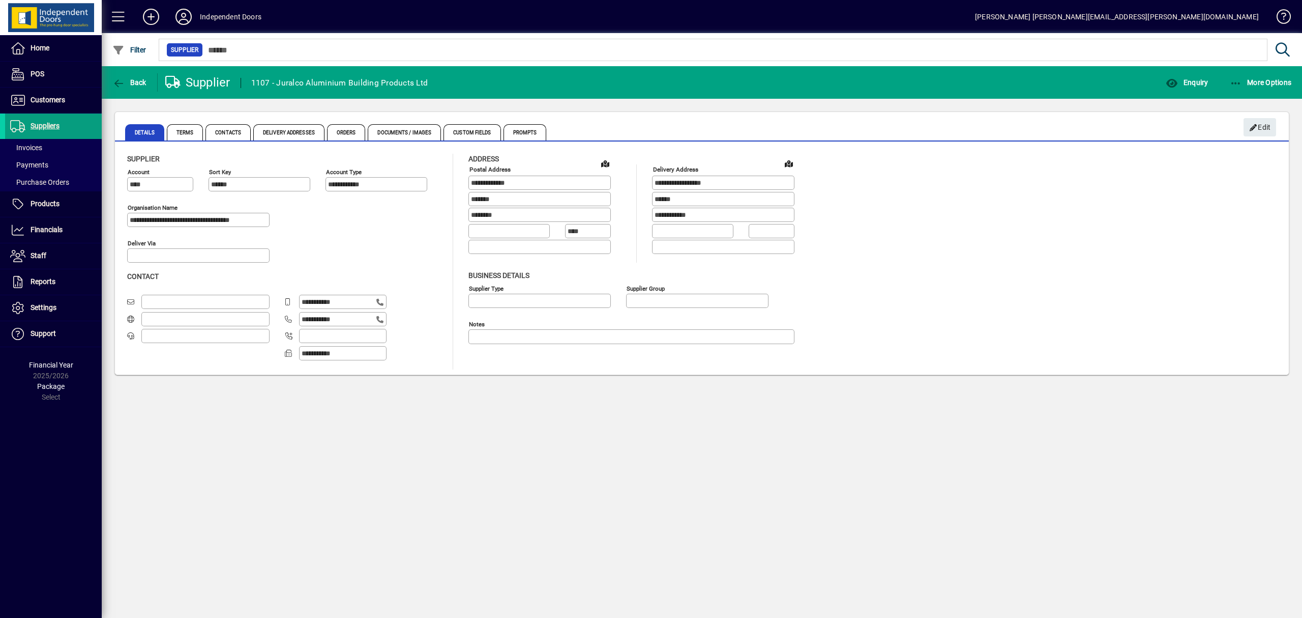
type input "**********"
click at [1203, 82] on span "Enquiry" at bounding box center [1187, 82] width 42 height 8
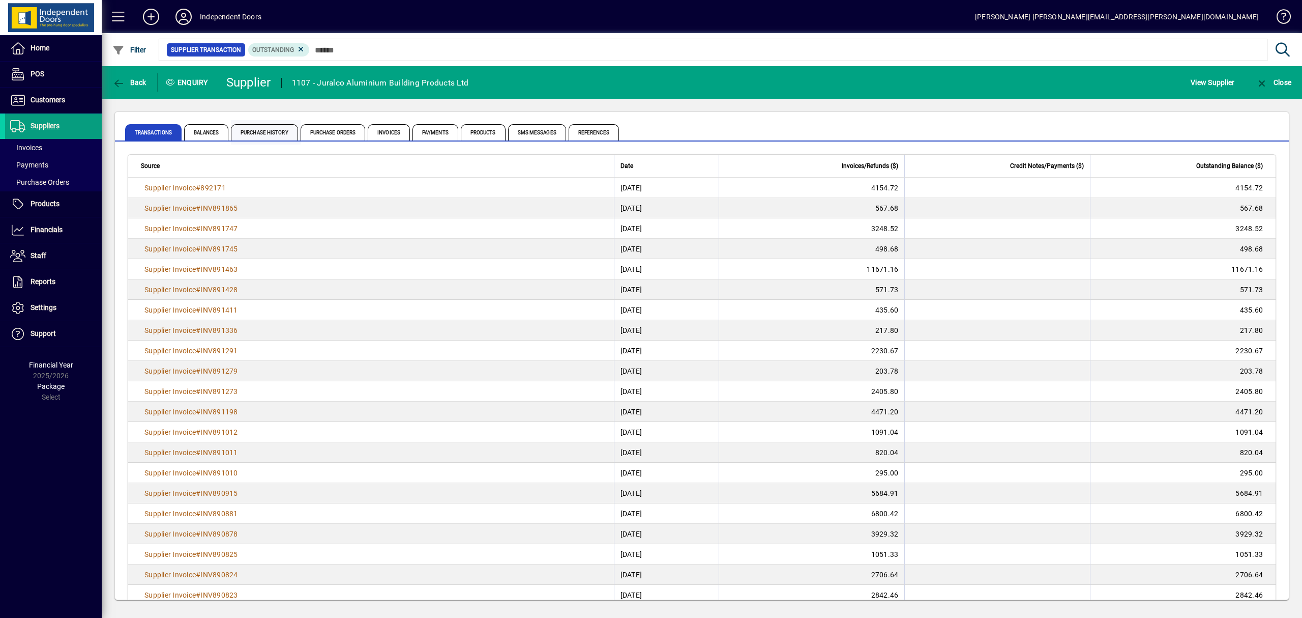
click at [279, 127] on span "Purchase History" at bounding box center [264, 132] width 67 height 16
